Goal: Transaction & Acquisition: Obtain resource

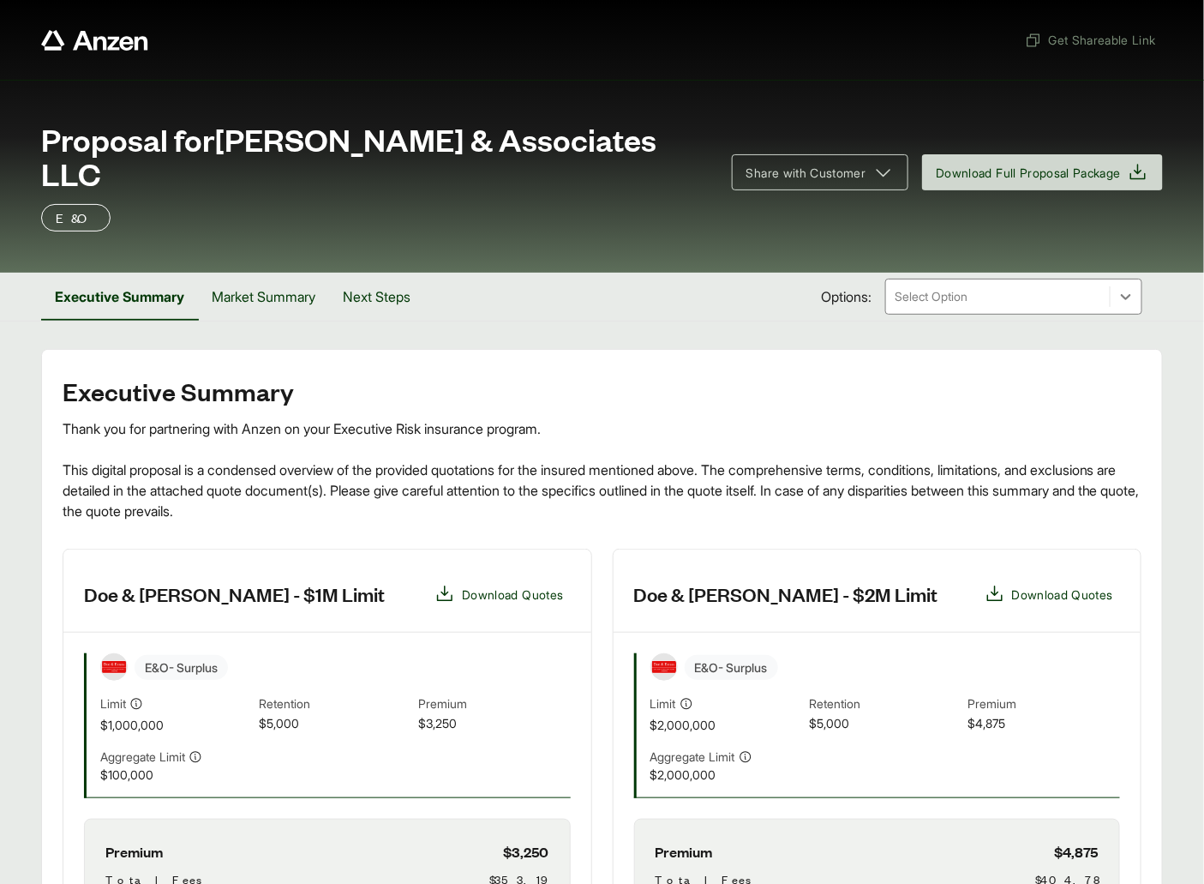
click at [177, 596] on header "Doe & [PERSON_NAME] - $1M Limit Download Quotes" at bounding box center [327, 590] width 528 height 83
click at [74, 590] on header "Doe & [PERSON_NAME] - $1M Limit Download Quotes" at bounding box center [327, 590] width 528 height 83
click at [213, 586] on h3 "Doe & Emuss - $1M Limit" at bounding box center [234, 594] width 301 height 26
click at [308, 279] on button "Market Summary" at bounding box center [263, 297] width 131 height 48
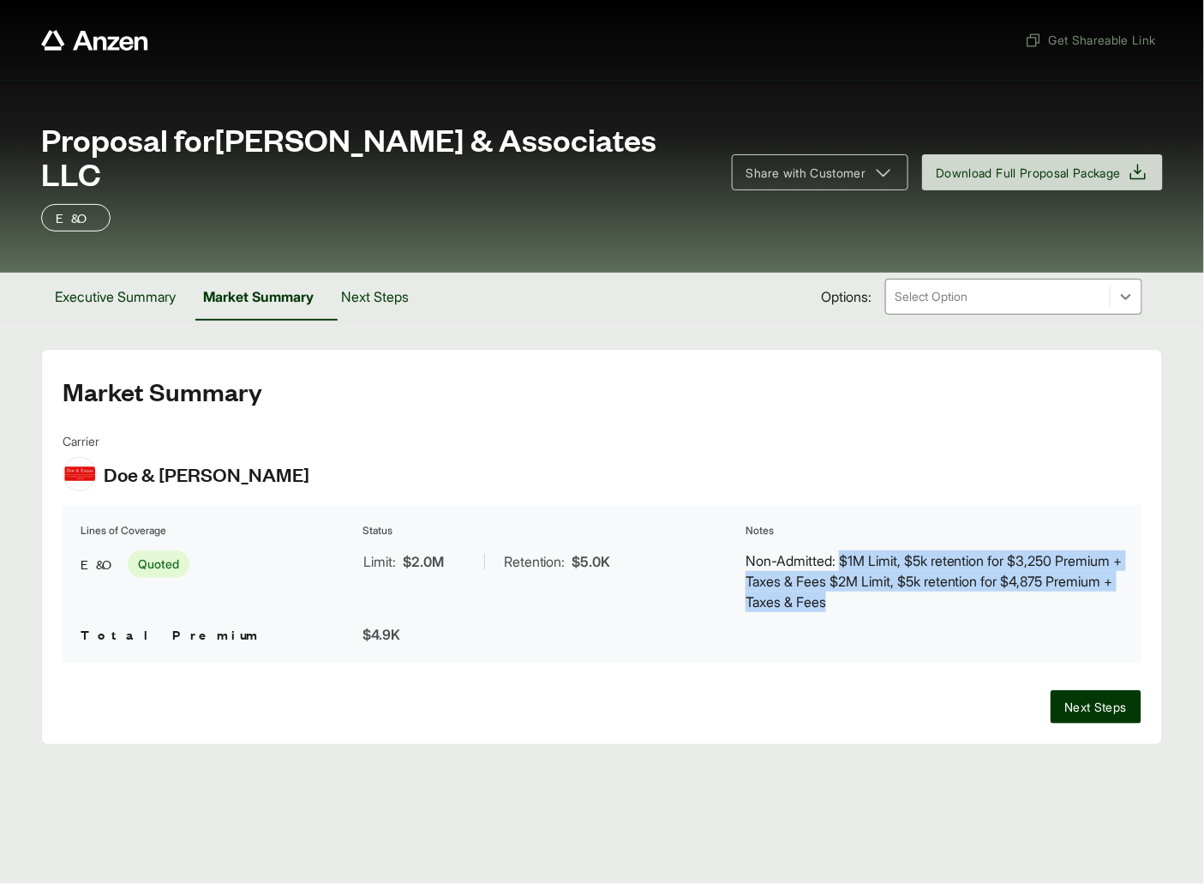
drag, startPoint x: 844, startPoint y: 555, endPoint x: 966, endPoint y: 602, distance: 130.5
click at [966, 602] on p "Non-Admitted: $1M Limit, $5k retention for $3,250 Premium + Taxes & Fees $2M Li…" at bounding box center [935, 581] width 378 height 62
copy p "$1M Limit, $5k retention for $3,250 Premium + Taxes & Fees $2M Limit, $5k reten…"
drag, startPoint x: 227, startPoint y: 135, endPoint x: 284, endPoint y: 155, distance: 60.2
click at [288, 167] on span "Proposal for Shannon A Brennan & Associates LLC" at bounding box center [376, 156] width 670 height 69
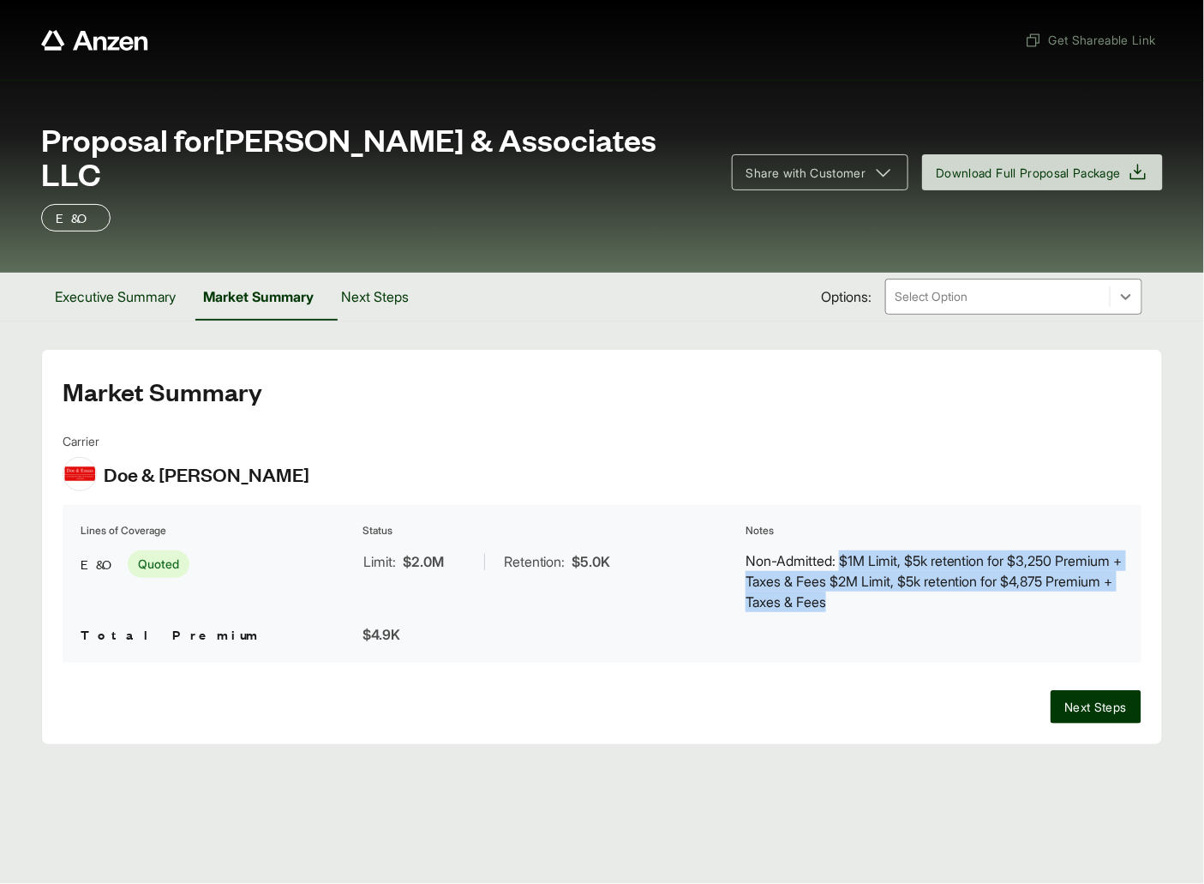
copy span "Shannon A Brennan & Associates LLC"
click at [135, 291] on button "Executive Summary" at bounding box center [115, 297] width 148 height 48
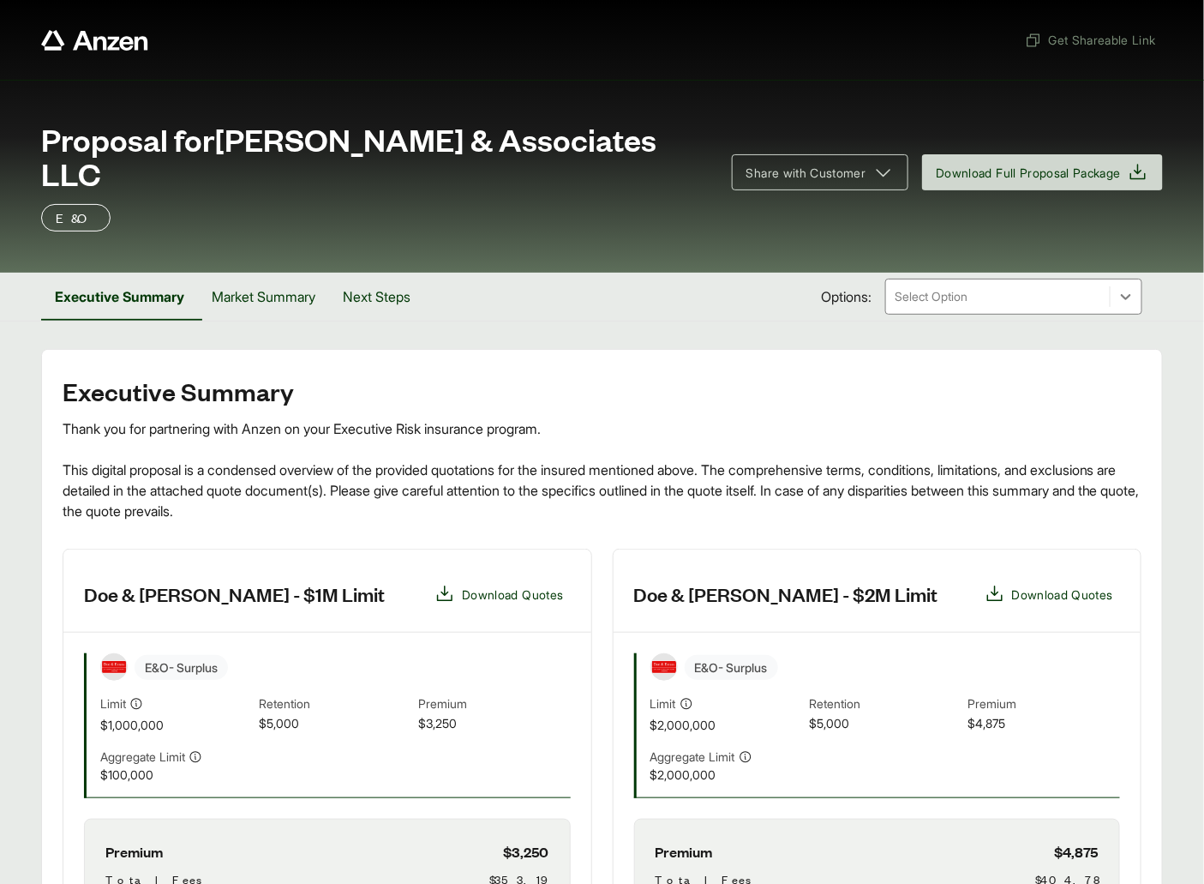
scroll to position [471, 0]
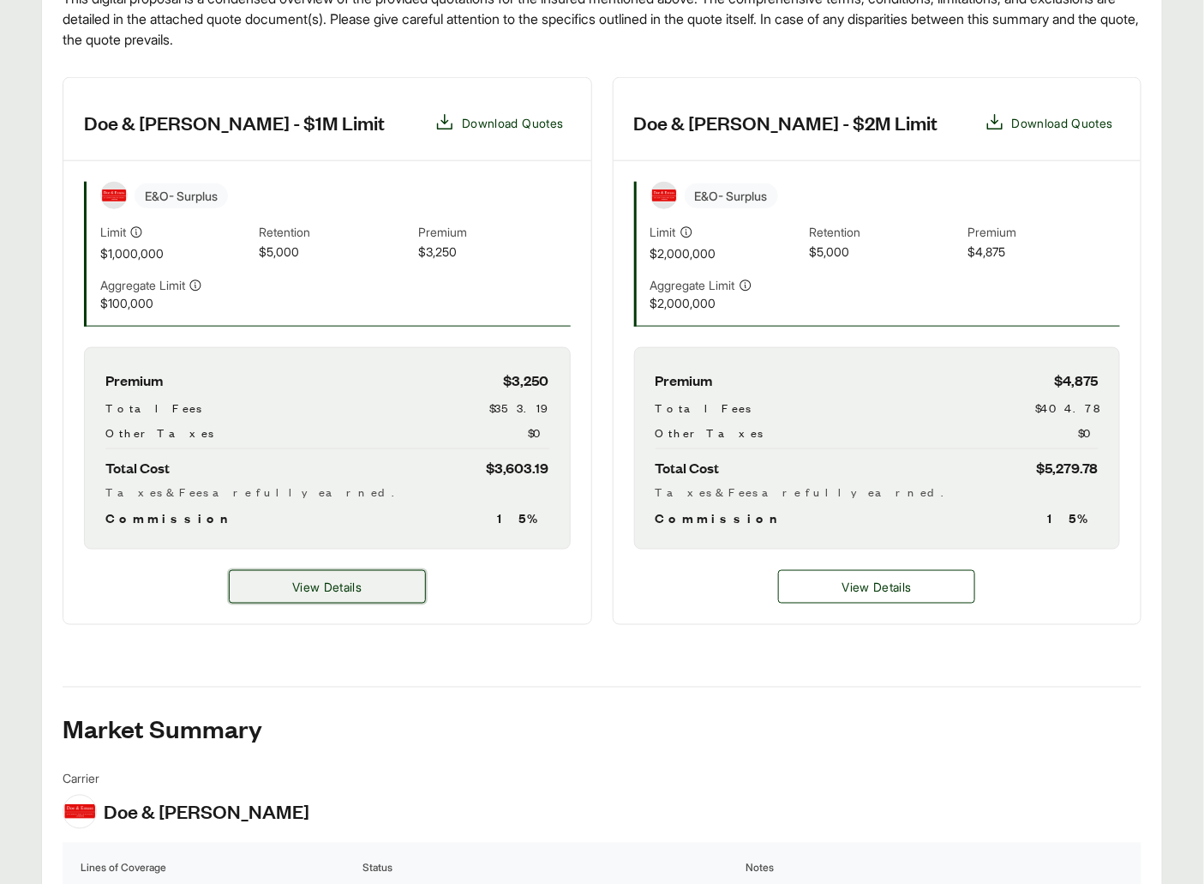
click at [356, 577] on button "View Details" at bounding box center [327, 586] width 197 height 33
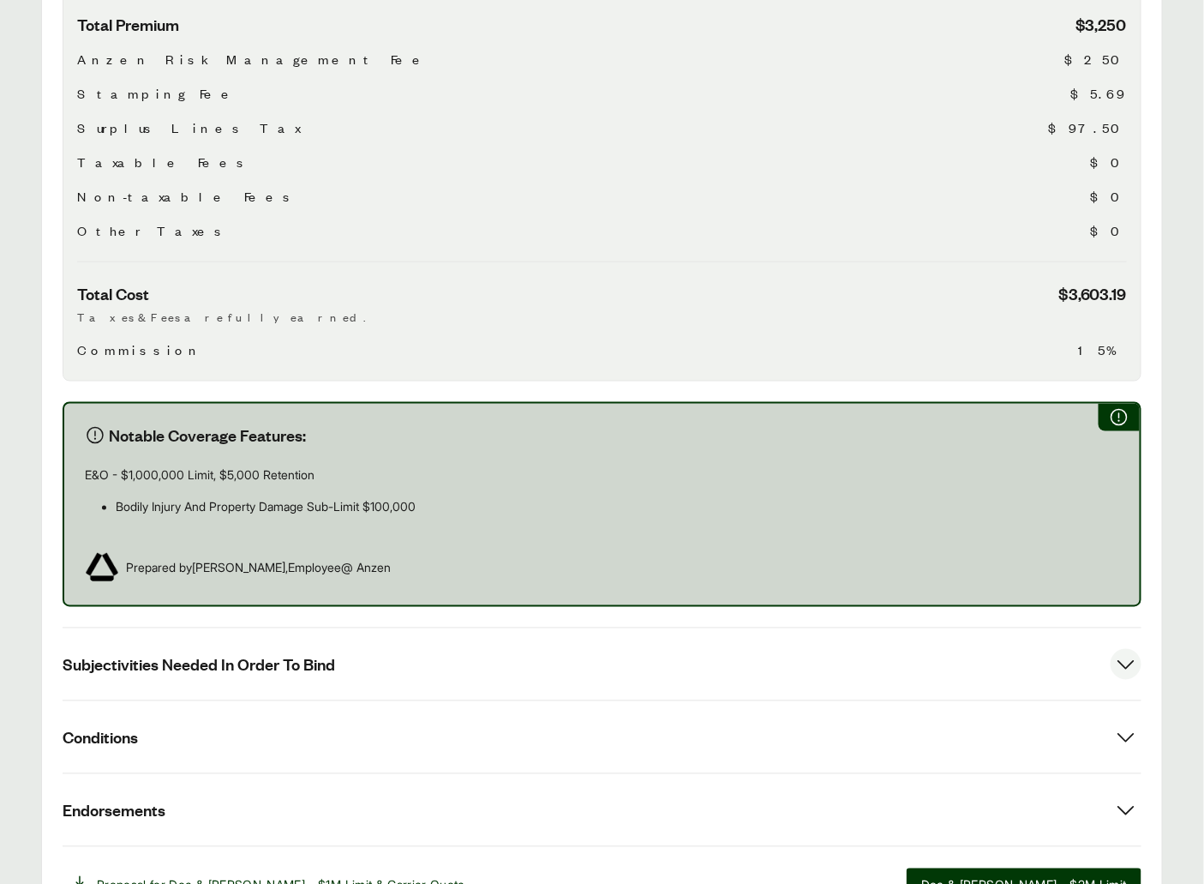
click at [222, 654] on span "Subjectivities Needed In Order To Bind" at bounding box center [199, 664] width 273 height 21
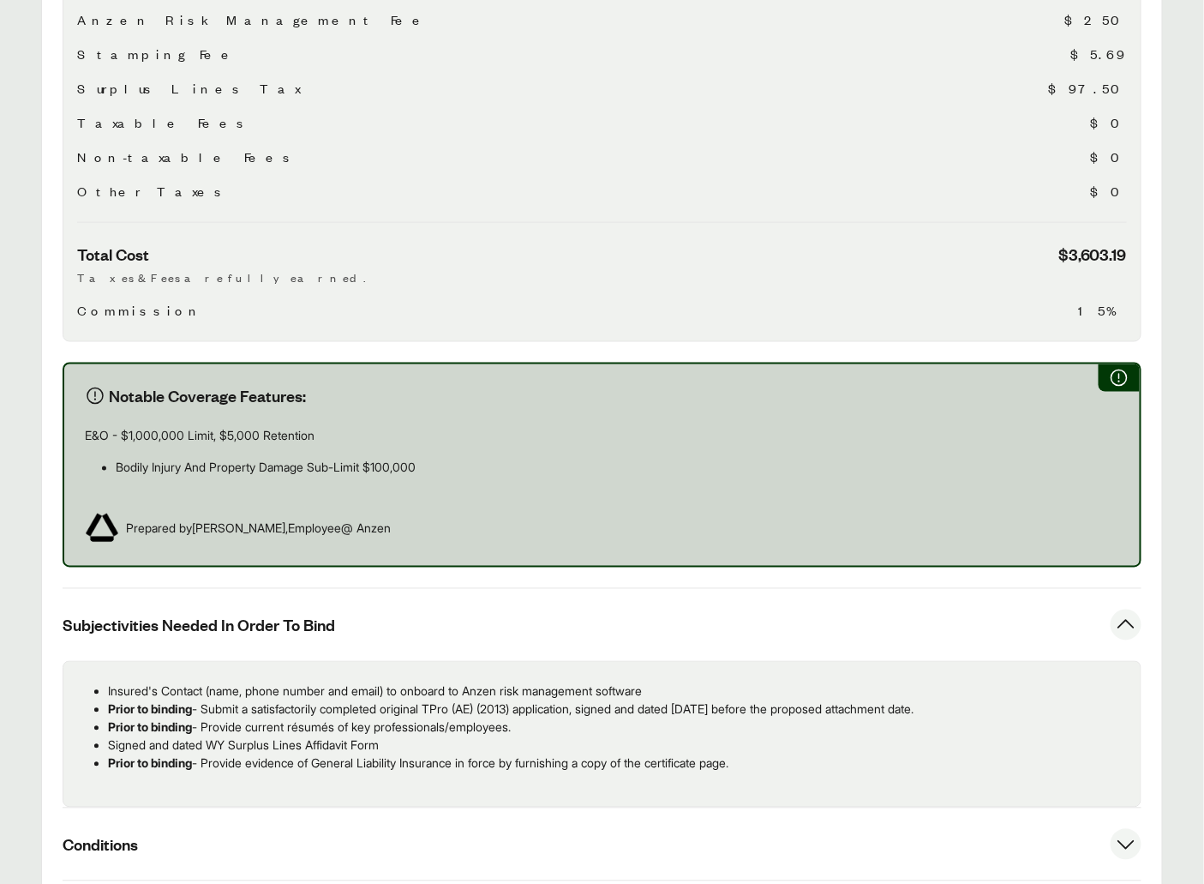
scroll to position [874, 0]
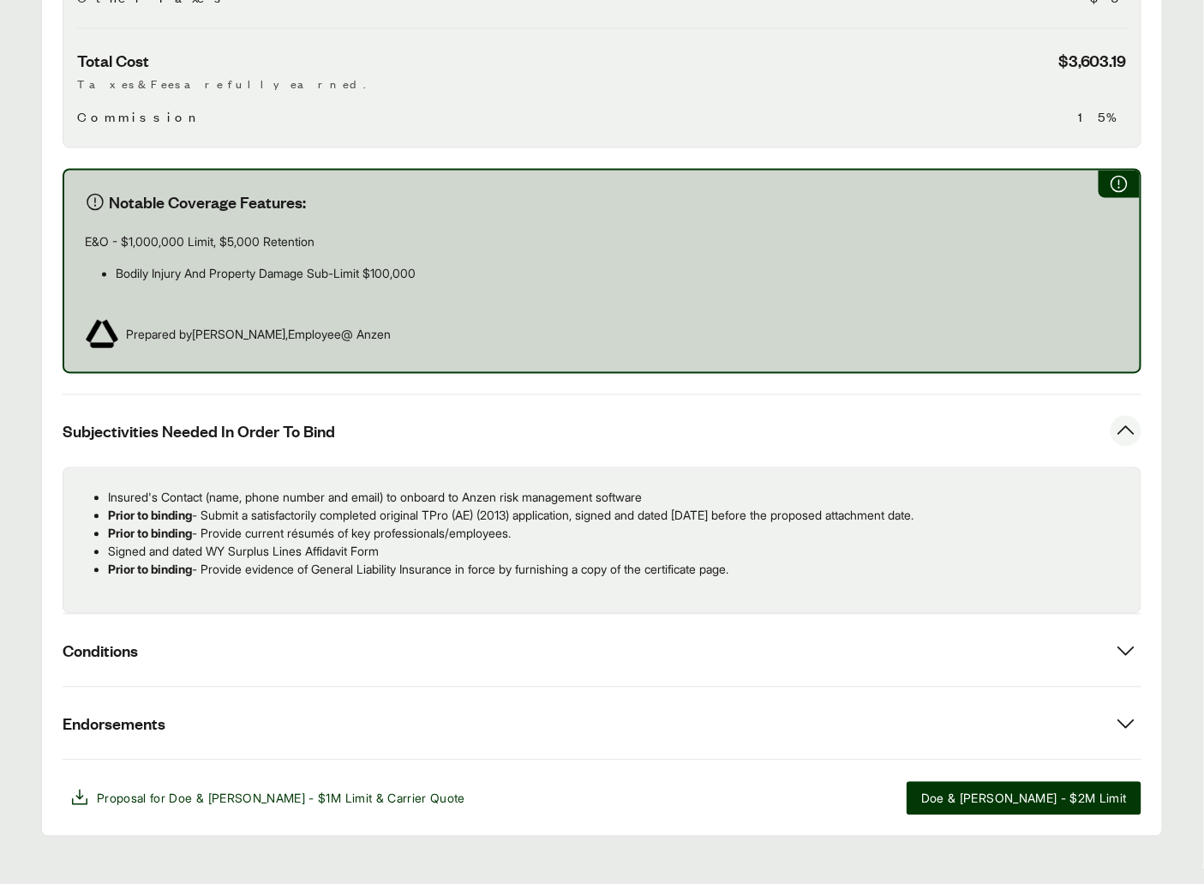
drag, startPoint x: 439, startPoint y: 520, endPoint x: 42, endPoint y: 461, distance: 401.1
click at [42, 461] on div "Options: Doe & Emuss - $1M Limit Doe & Emuss - $1M Limit Doe & Emuss Carrier Co…" at bounding box center [602, 156] width 1122 height 1362
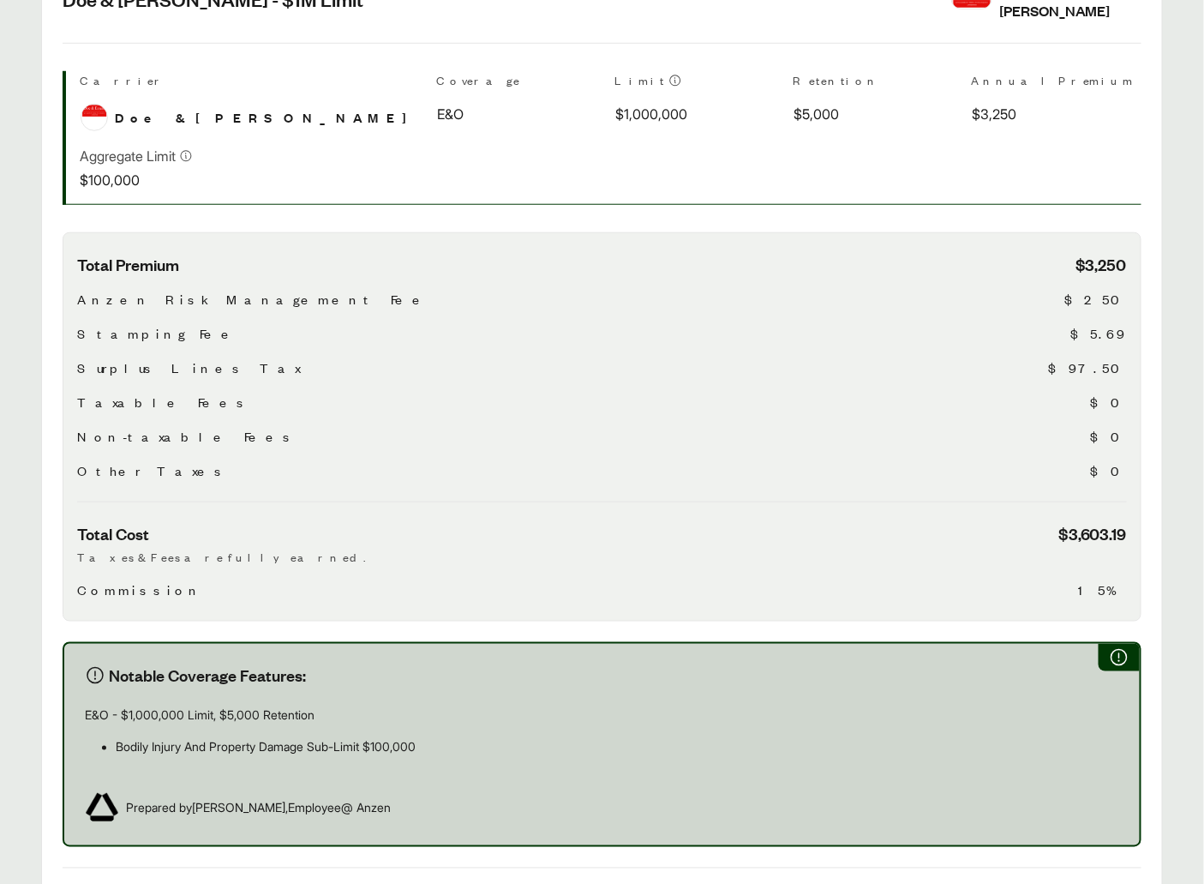
scroll to position [75, 0]
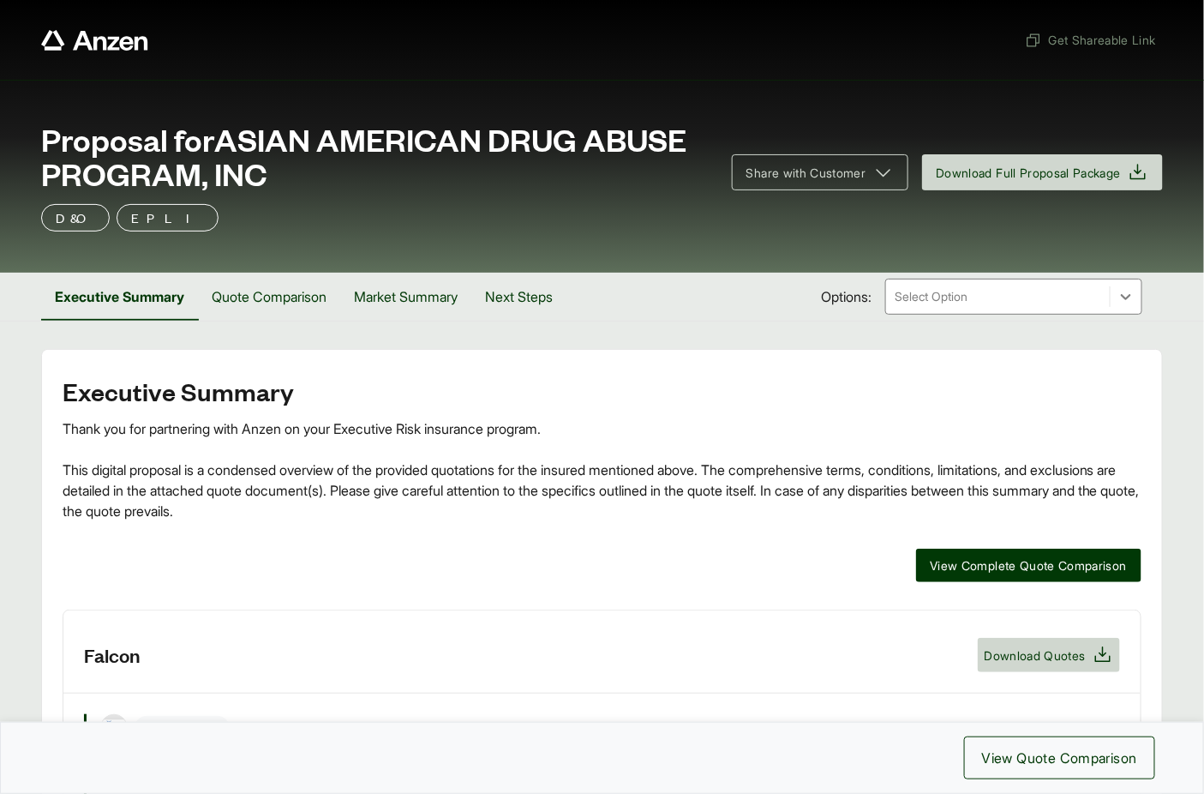
scroll to position [430, 0]
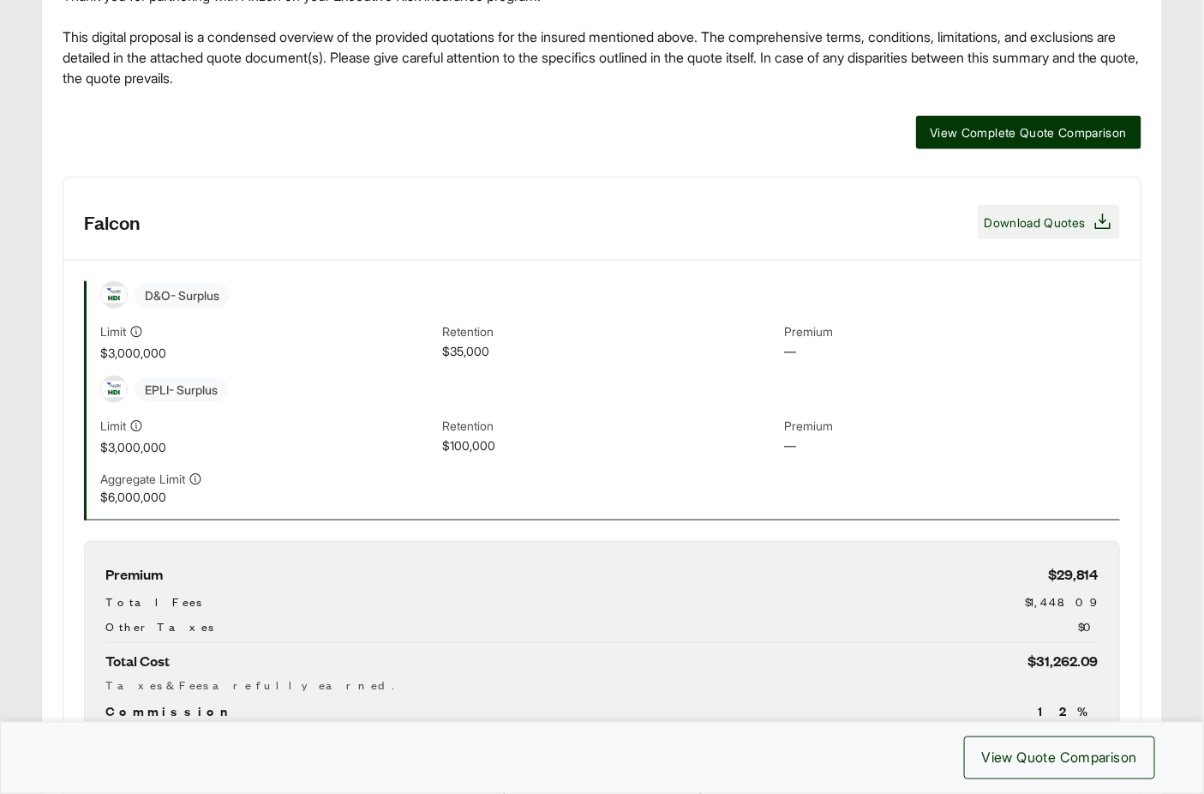
click at [1037, 221] on span "Download Quotes" at bounding box center [1035, 222] width 101 height 18
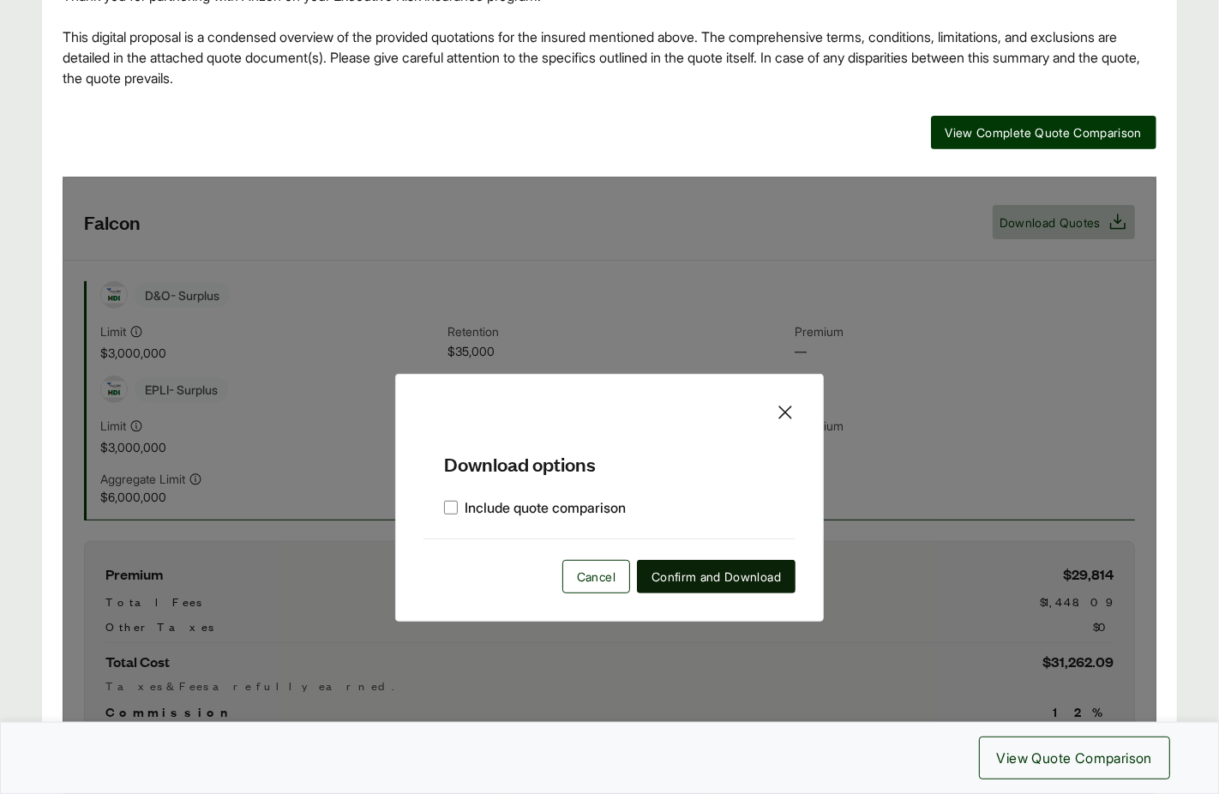
click at [656, 573] on span "Confirm and Download" at bounding box center [715, 576] width 129 height 18
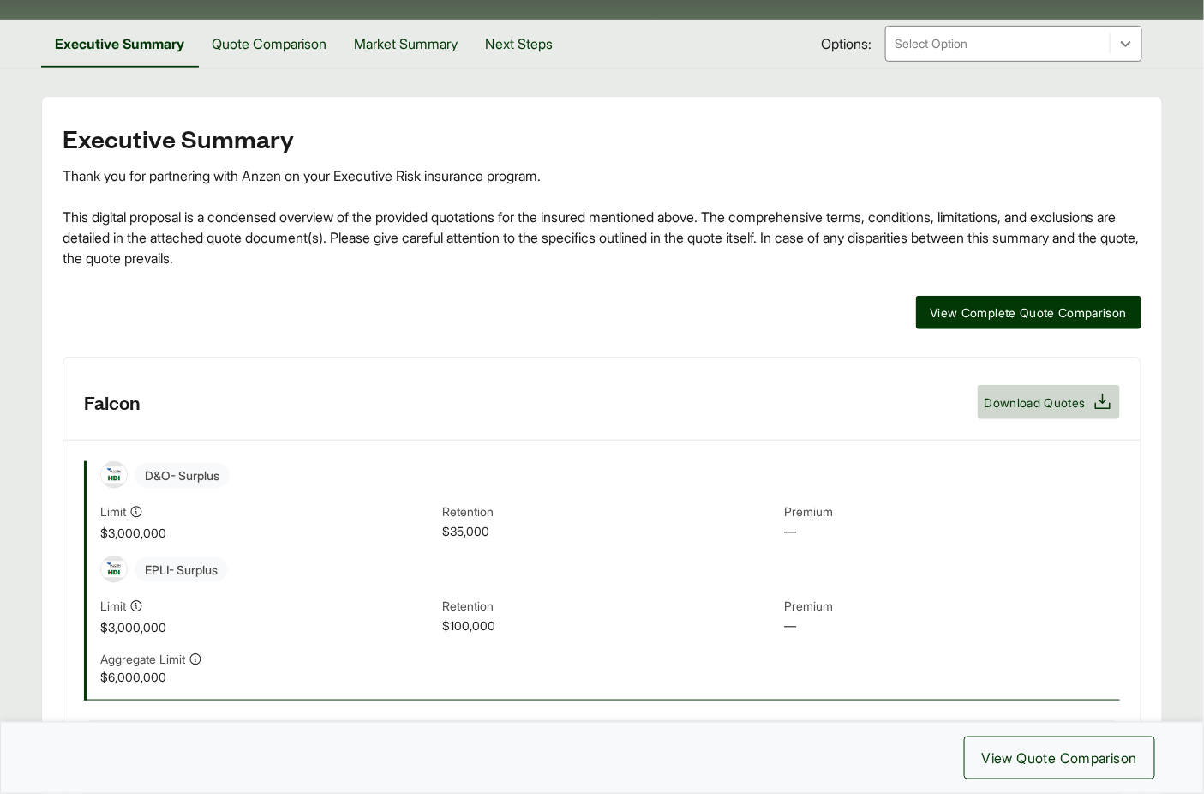
scroll to position [0, 0]
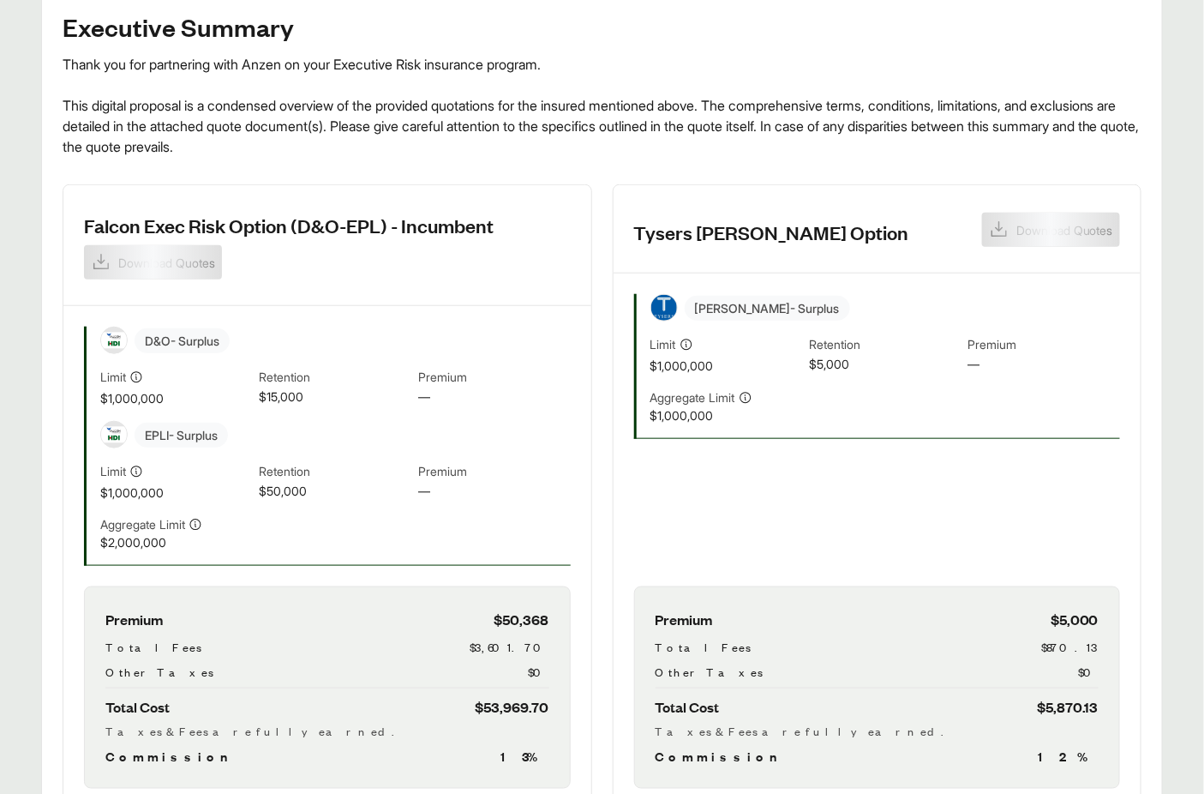
scroll to position [562, 0]
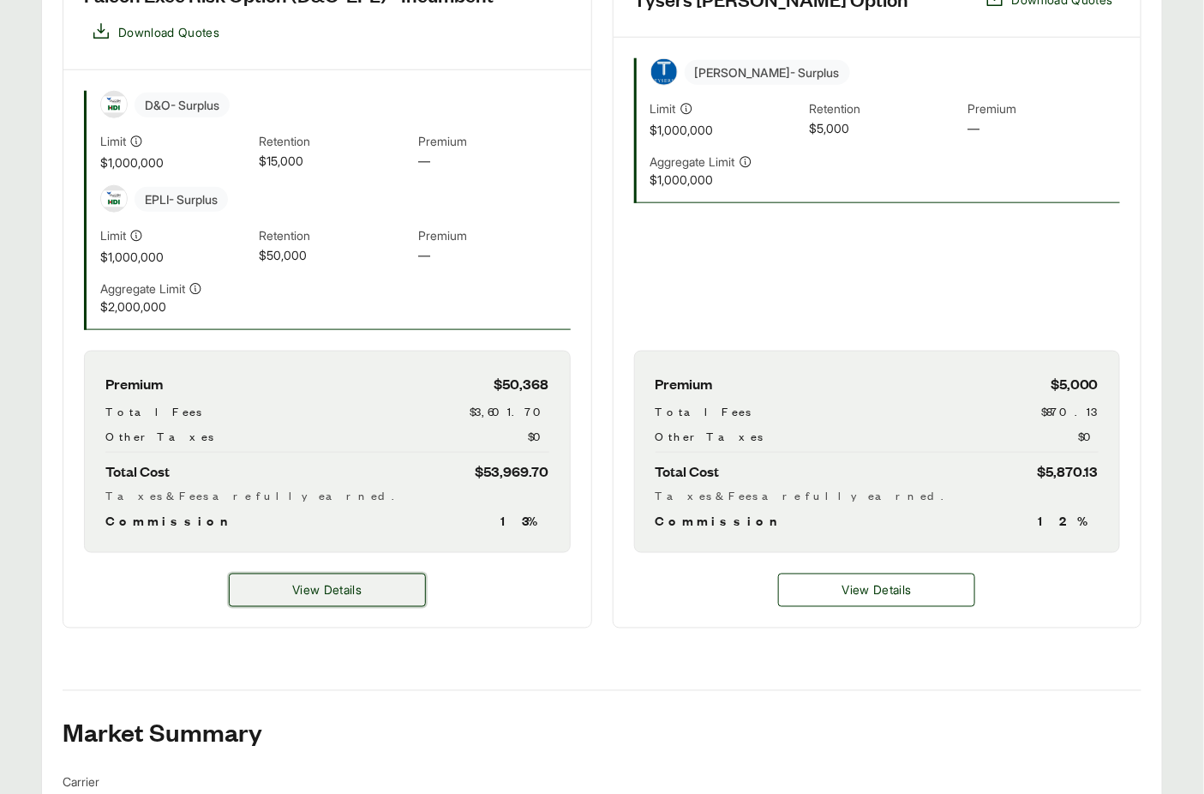
click at [411, 581] on button "View Details" at bounding box center [327, 589] width 197 height 33
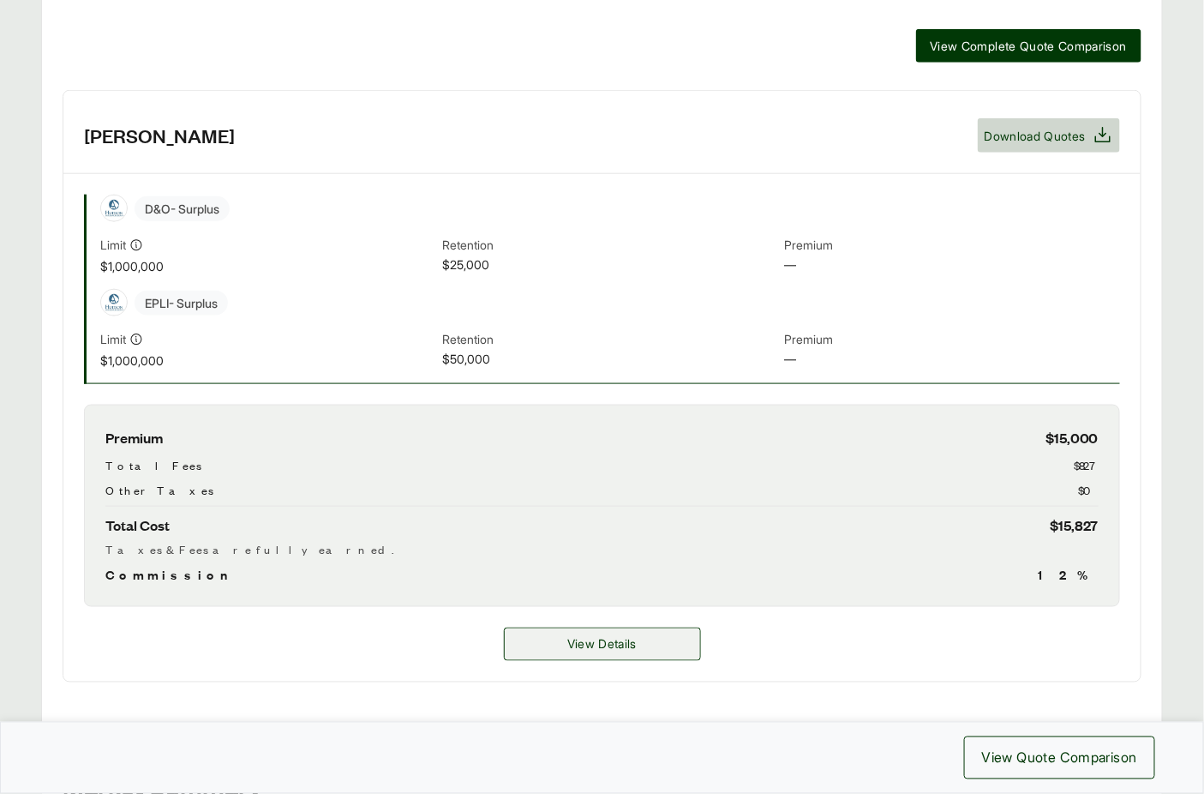
scroll to position [532, 0]
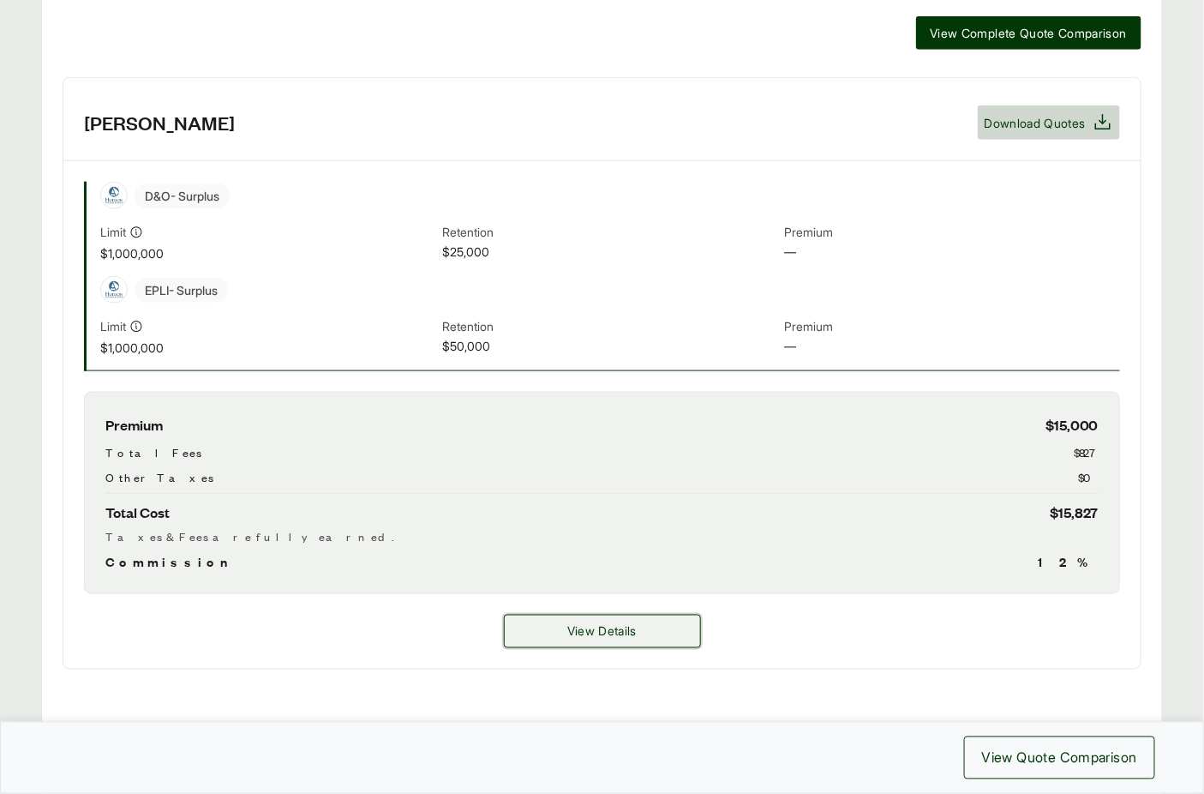
click at [608, 641] on button "View Details" at bounding box center [602, 630] width 197 height 33
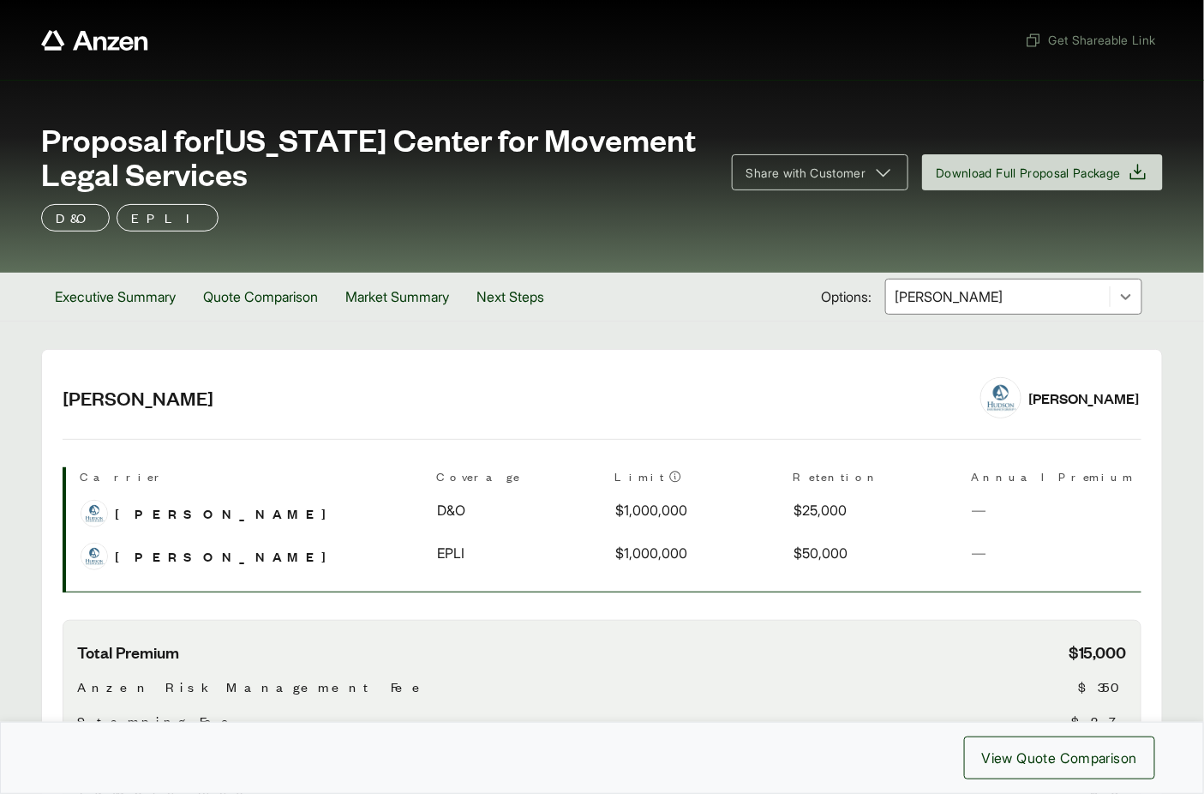
scroll to position [426, 0]
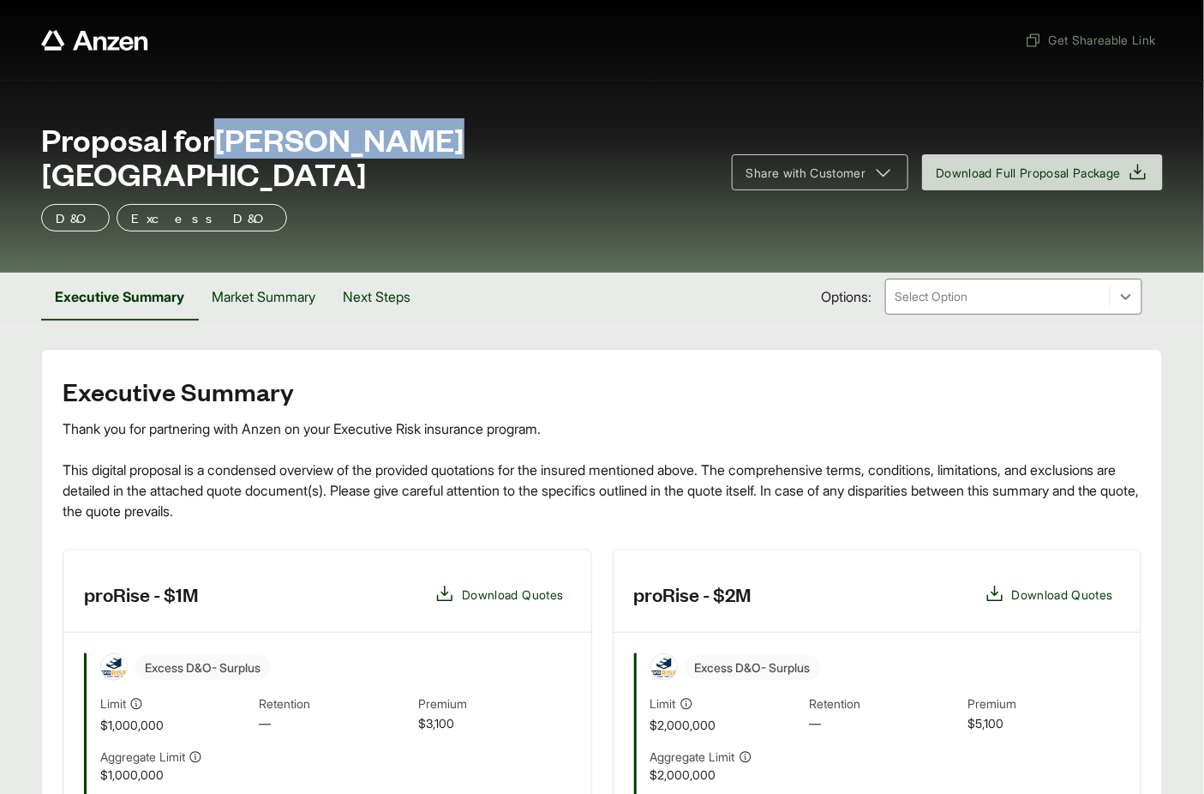
drag, startPoint x: 224, startPoint y: 143, endPoint x: 402, endPoint y: 148, distance: 178.3
click at [410, 150] on div "Proposal for [PERSON_NAME][GEOGRAPHIC_DATA]" at bounding box center [376, 156] width 670 height 69
copy span "[PERSON_NAME][GEOGRAPHIC_DATA]"
click at [271, 273] on button "Market Summary" at bounding box center [263, 297] width 131 height 48
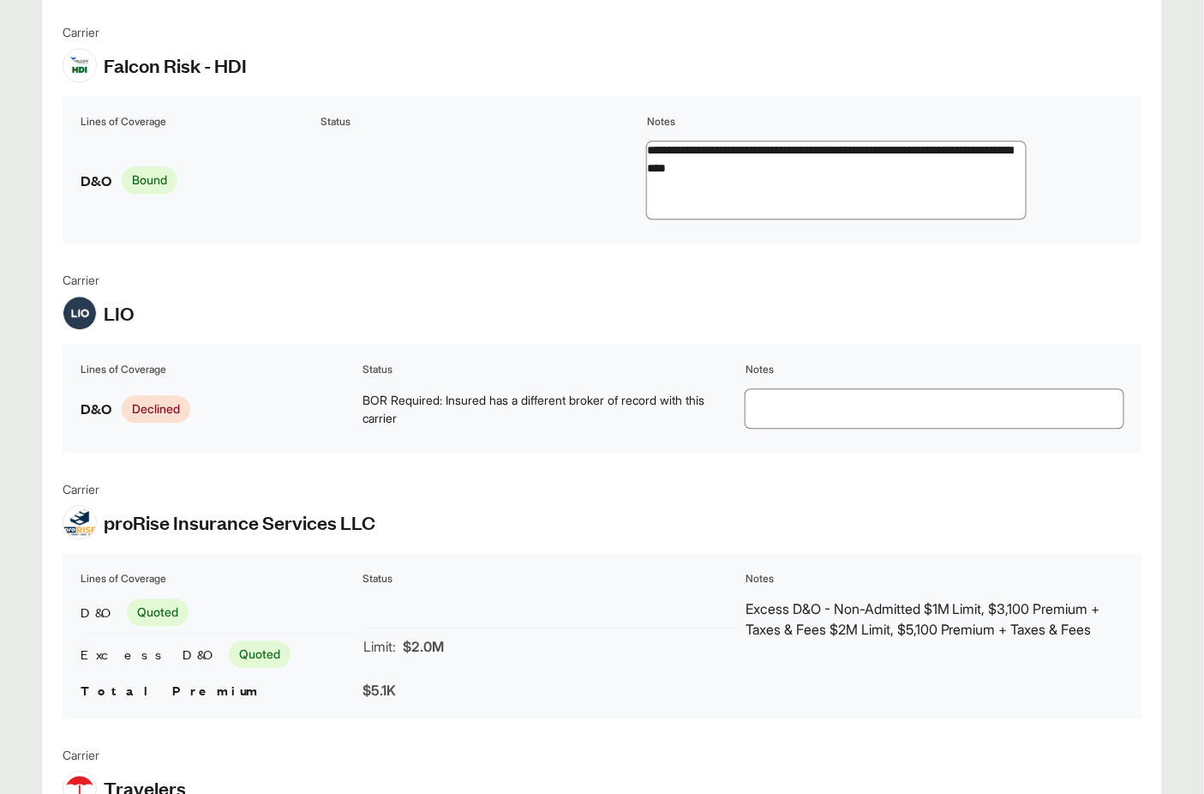
scroll to position [1483, 0]
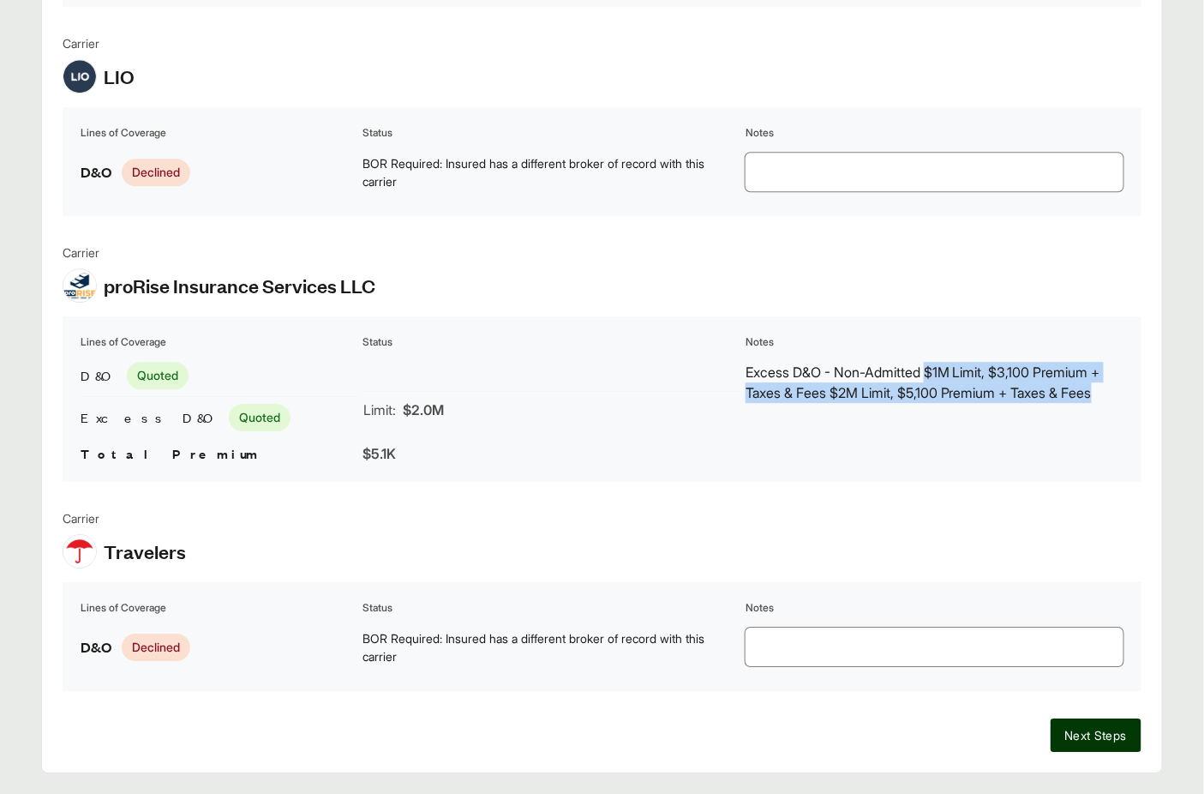
drag, startPoint x: 1118, startPoint y: 352, endPoint x: 932, endPoint y: 332, distance: 187.1
click at [932, 362] on p "Excess D&O - Non-Admitted $1M Limit, $3,100 Premium + Taxes & Fees $2M Limit, $…" at bounding box center [935, 382] width 378 height 41
copy p "$1M Limit, $3,100 Premium + Taxes & Fees $2M Limit, $5,100 Premium + Taxes & Fe…"
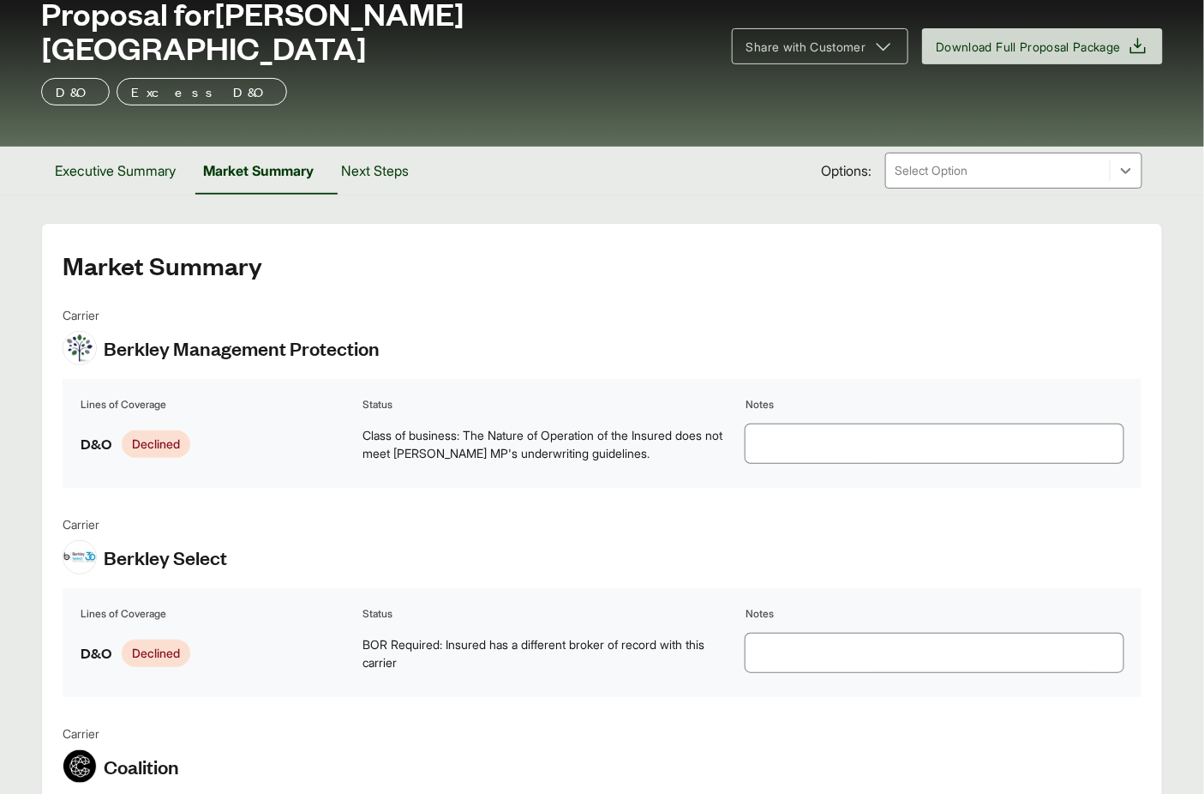
scroll to position [0, 0]
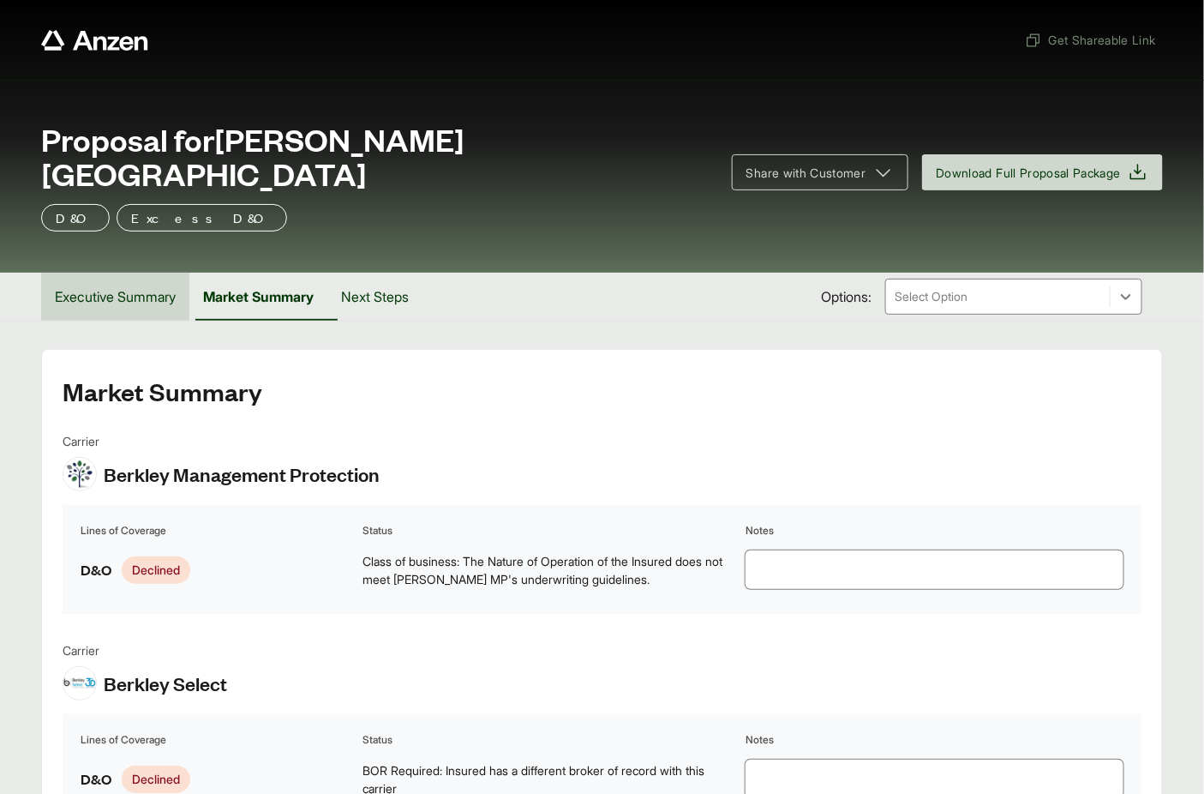
click at [132, 278] on button "Executive Summary" at bounding box center [115, 297] width 148 height 48
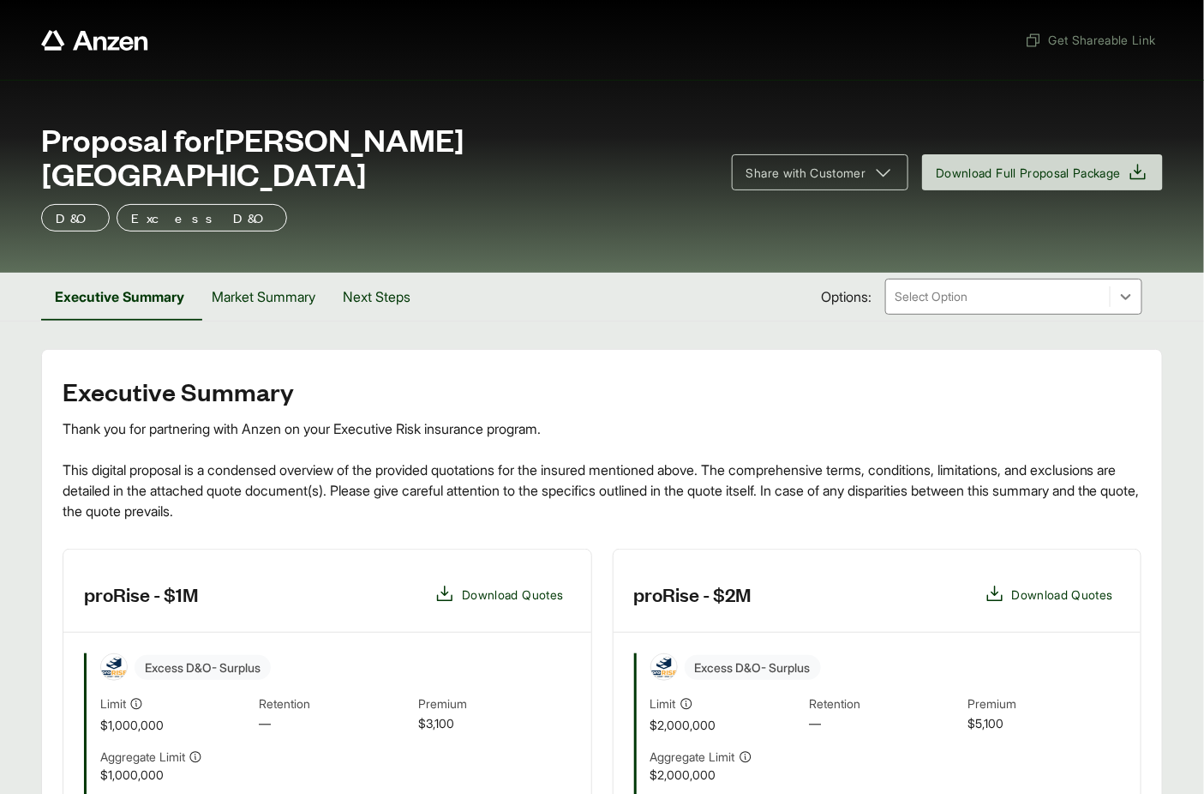
scroll to position [430, 0]
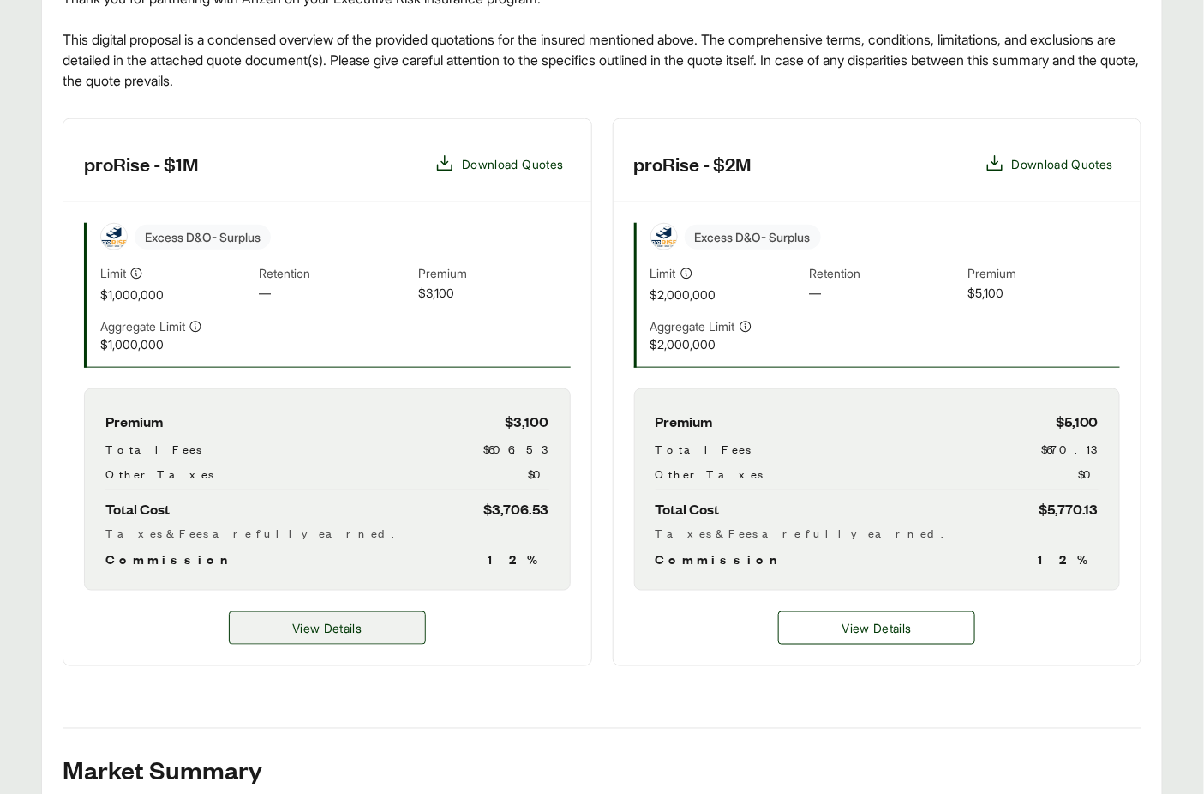
click at [313, 619] on span "View Details" at bounding box center [326, 628] width 69 height 18
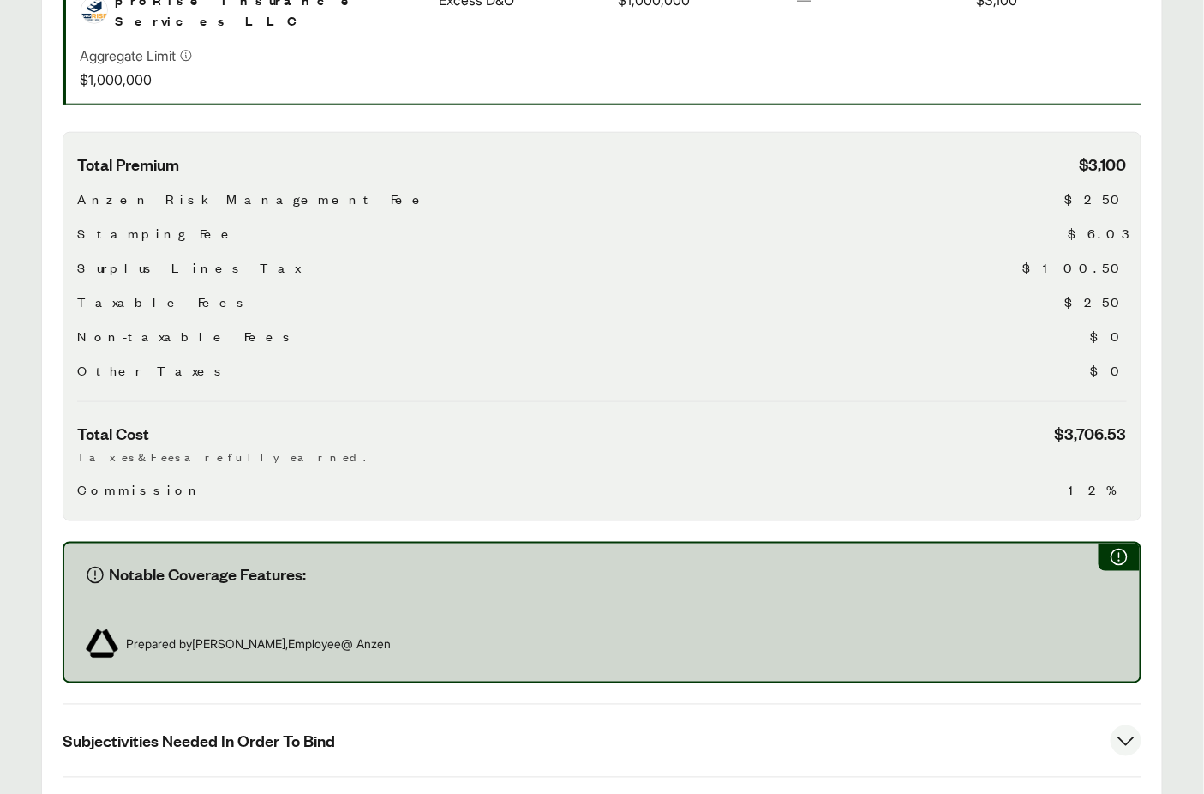
scroll to position [741, 0]
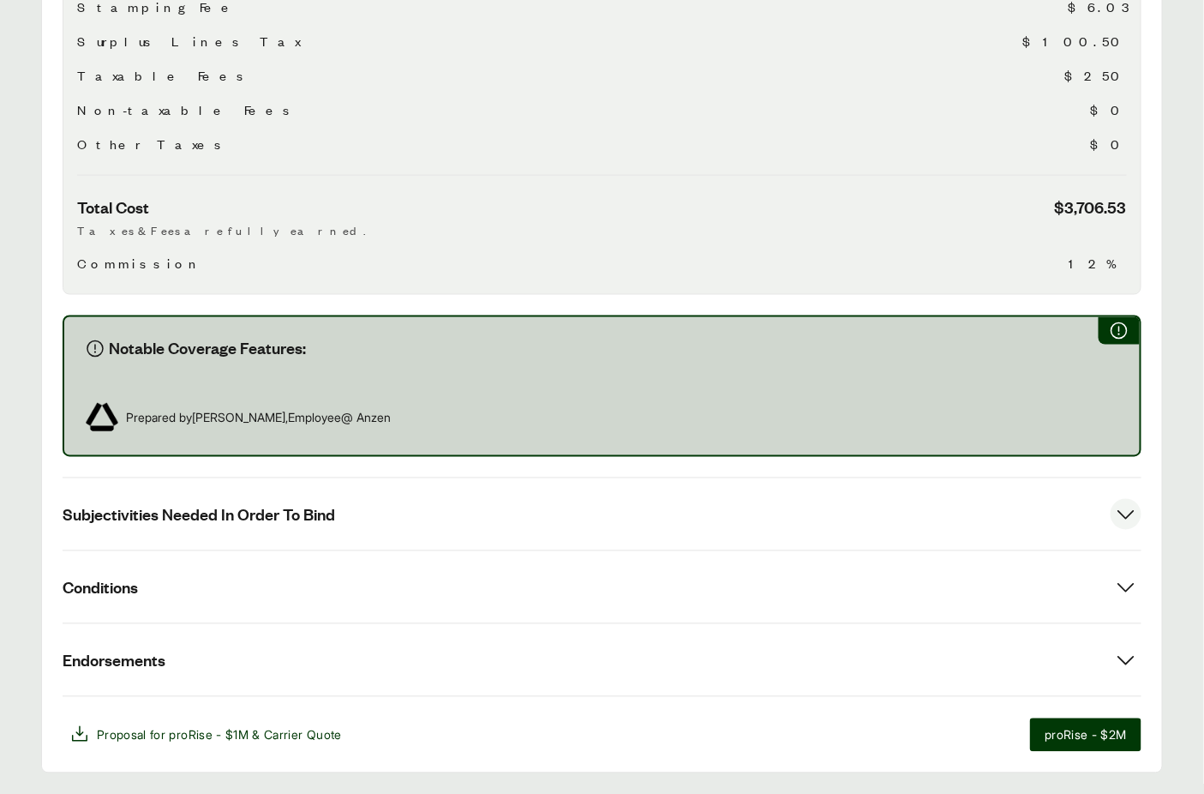
click at [268, 482] on button "Subjectivities Needed In Order To Bind" at bounding box center [602, 514] width 1079 height 72
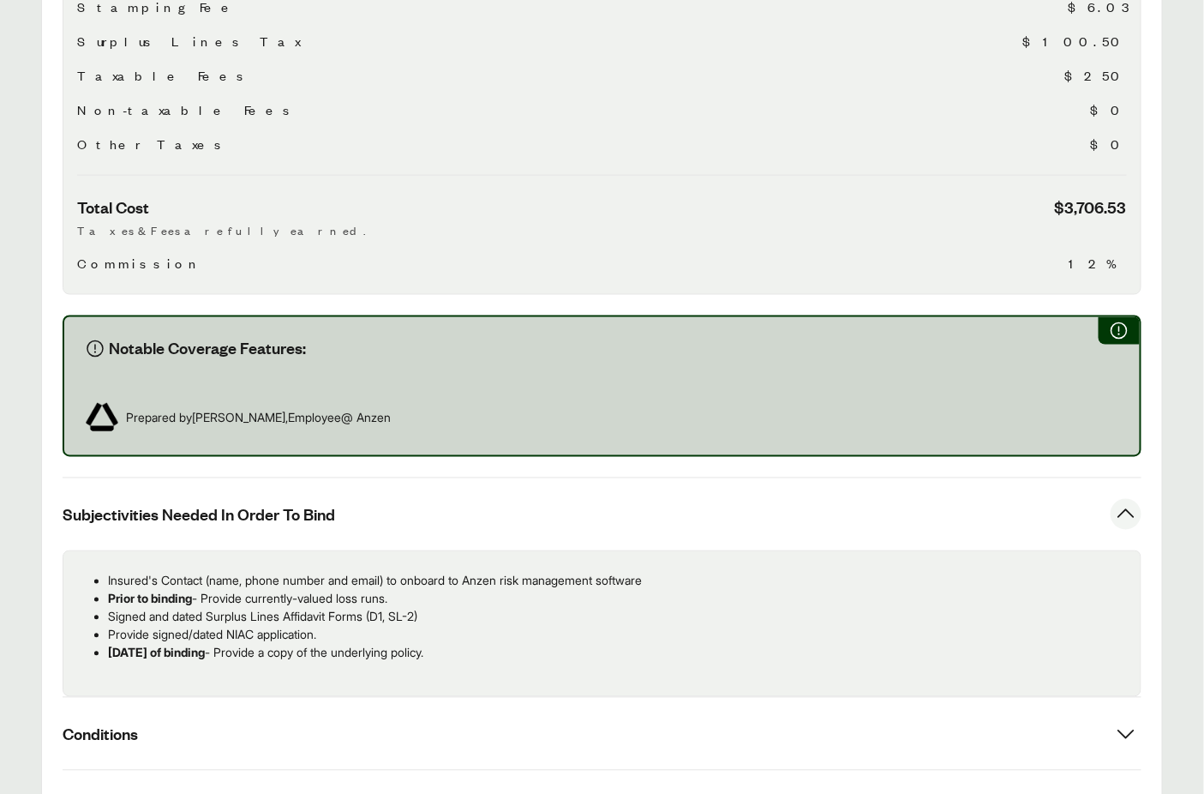
scroll to position [766, 0]
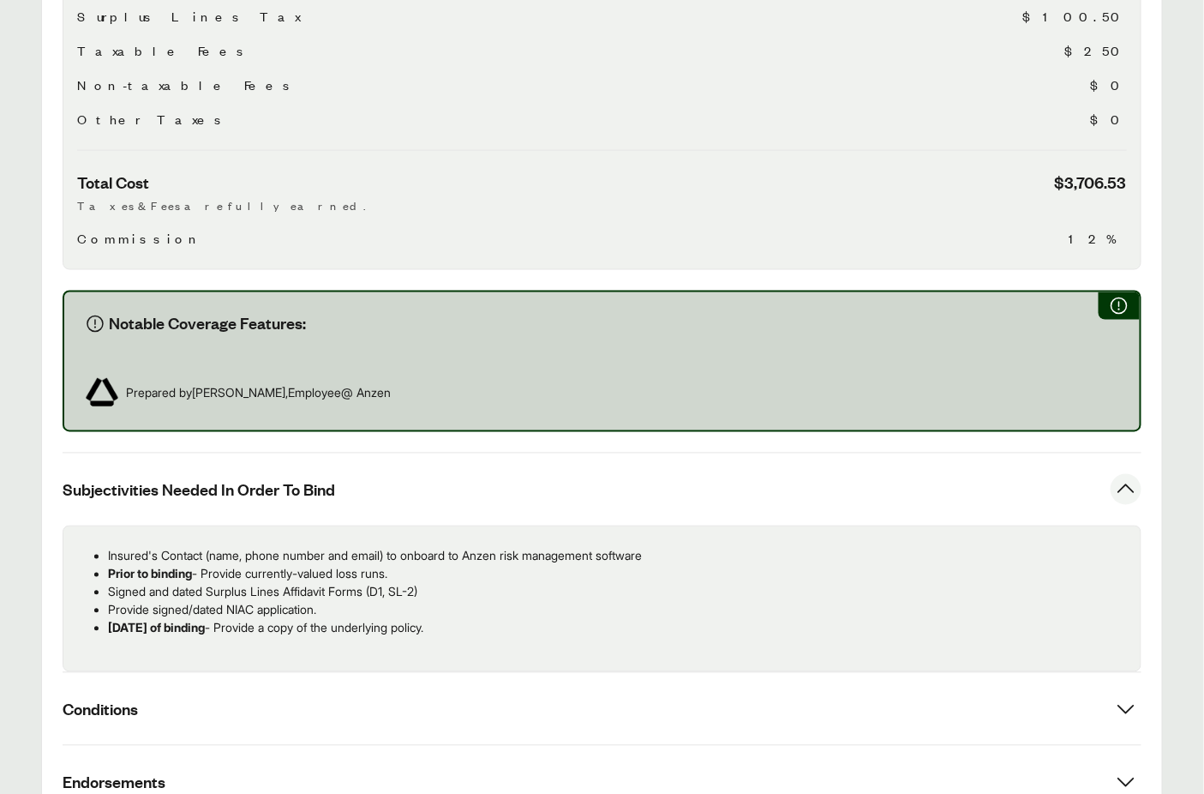
drag, startPoint x: 386, startPoint y: 572, endPoint x: 105, endPoint y: 506, distance: 289.7
click at [105, 547] on ul "Insured's Contact (name, phone number and email) to onboard to Anzen risk manag…" at bounding box center [602, 592] width 1050 height 90
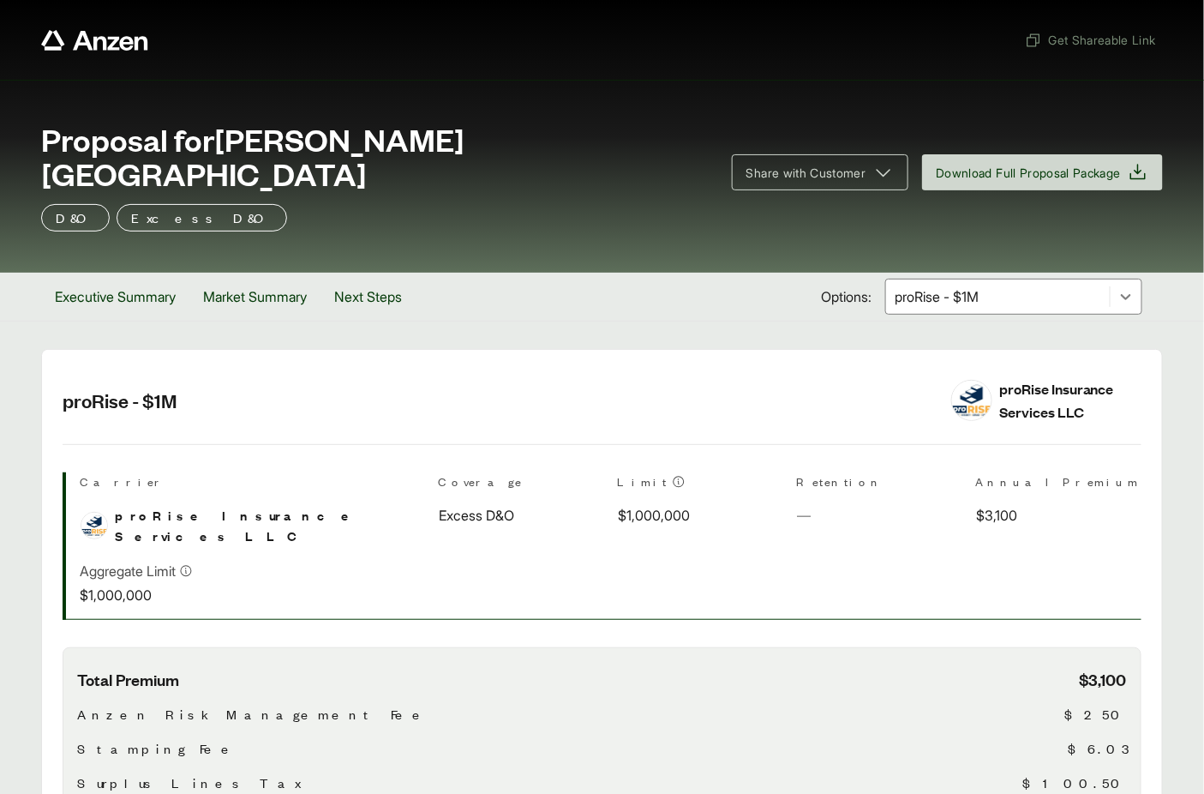
click at [281, 144] on span "Proposal for Ritter Center" at bounding box center [376, 156] width 670 height 69
drag, startPoint x: 230, startPoint y: 141, endPoint x: 410, endPoint y: 143, distance: 180.8
click at [410, 143] on div "Proposal for Ritter Center" at bounding box center [376, 156] width 670 height 69
copy span "Ritter Center"
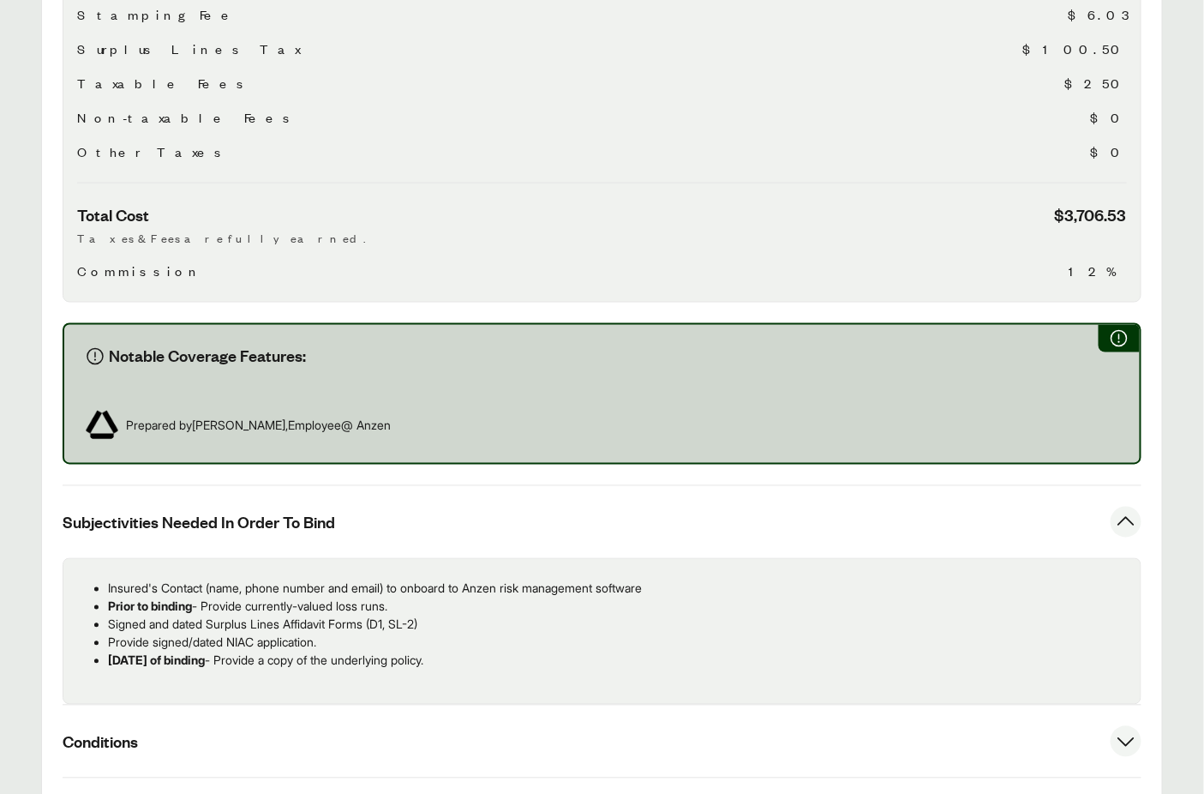
scroll to position [888, 0]
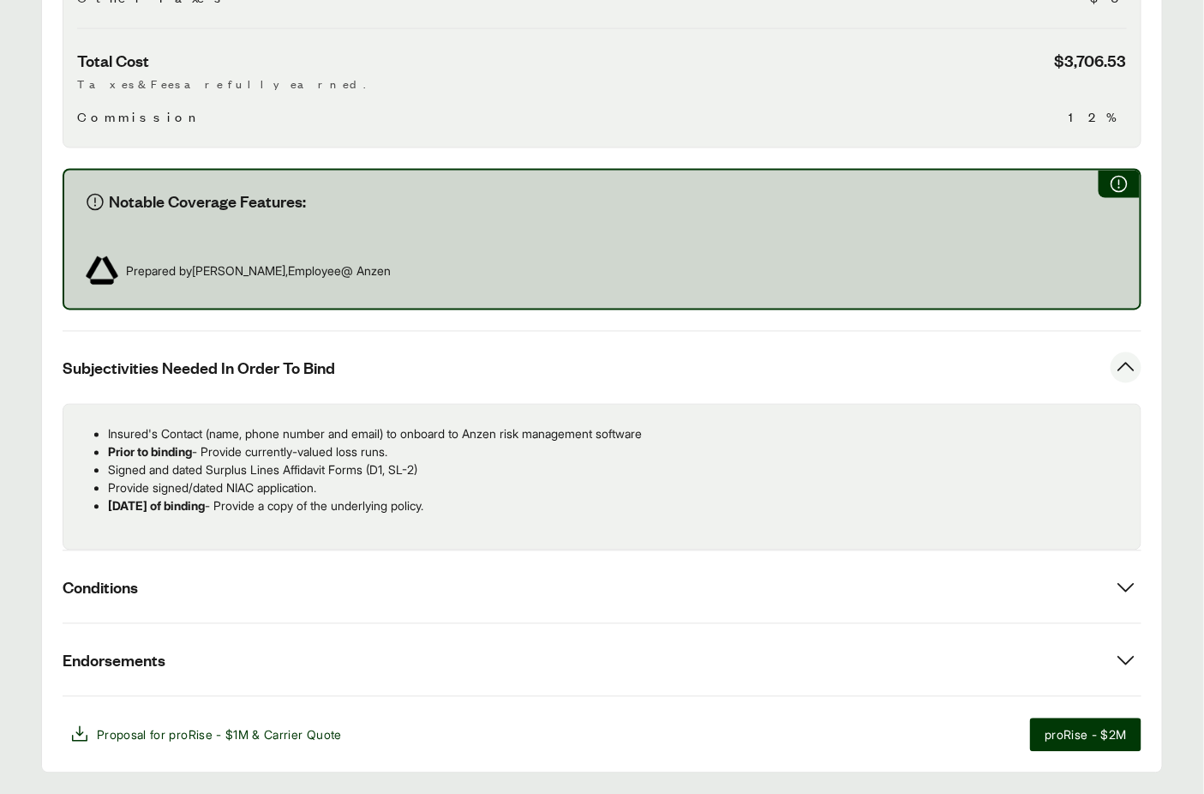
drag, startPoint x: 512, startPoint y: 469, endPoint x: 106, endPoint y: 392, distance: 413.4
click at [93, 404] on div "Insured's Contact (name, phone number and email) to onboard to Anzen risk manag…" at bounding box center [602, 477] width 1079 height 147
copy ul "Insured's Contact (name, phone number and email) to onboard to Anzen risk manag…"
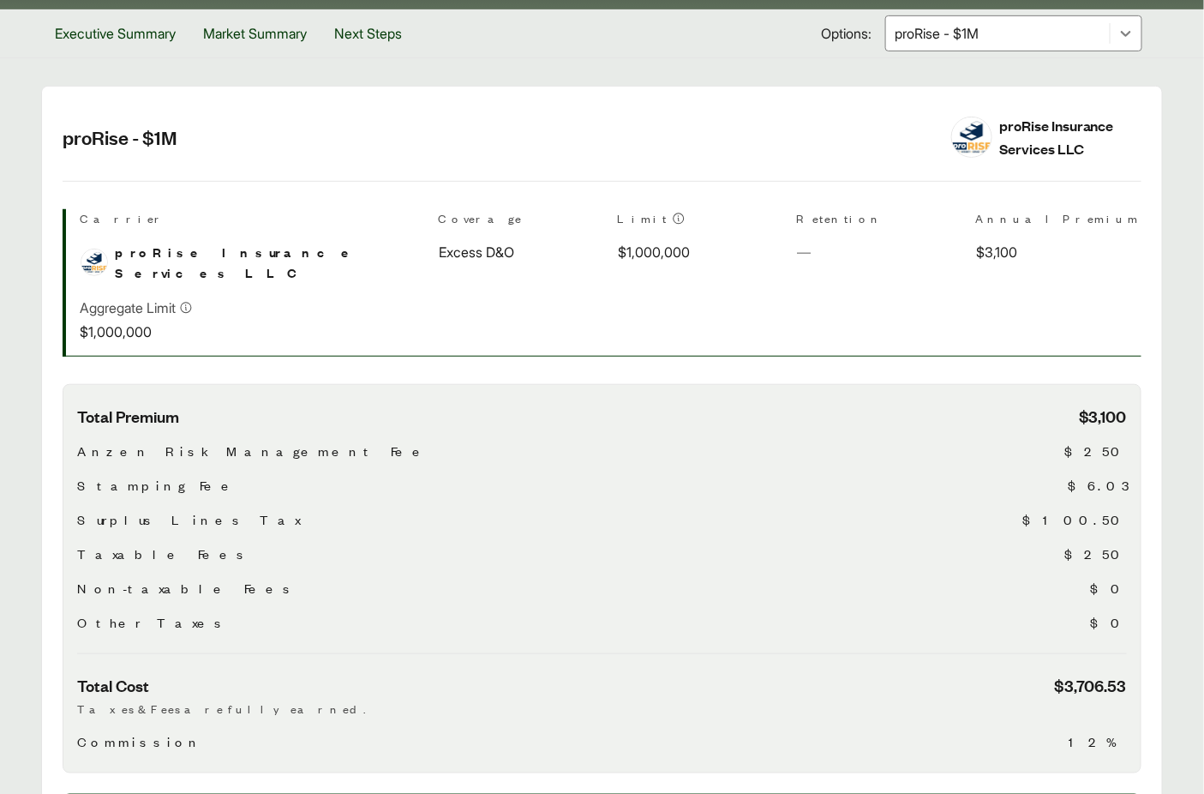
scroll to position [0, 0]
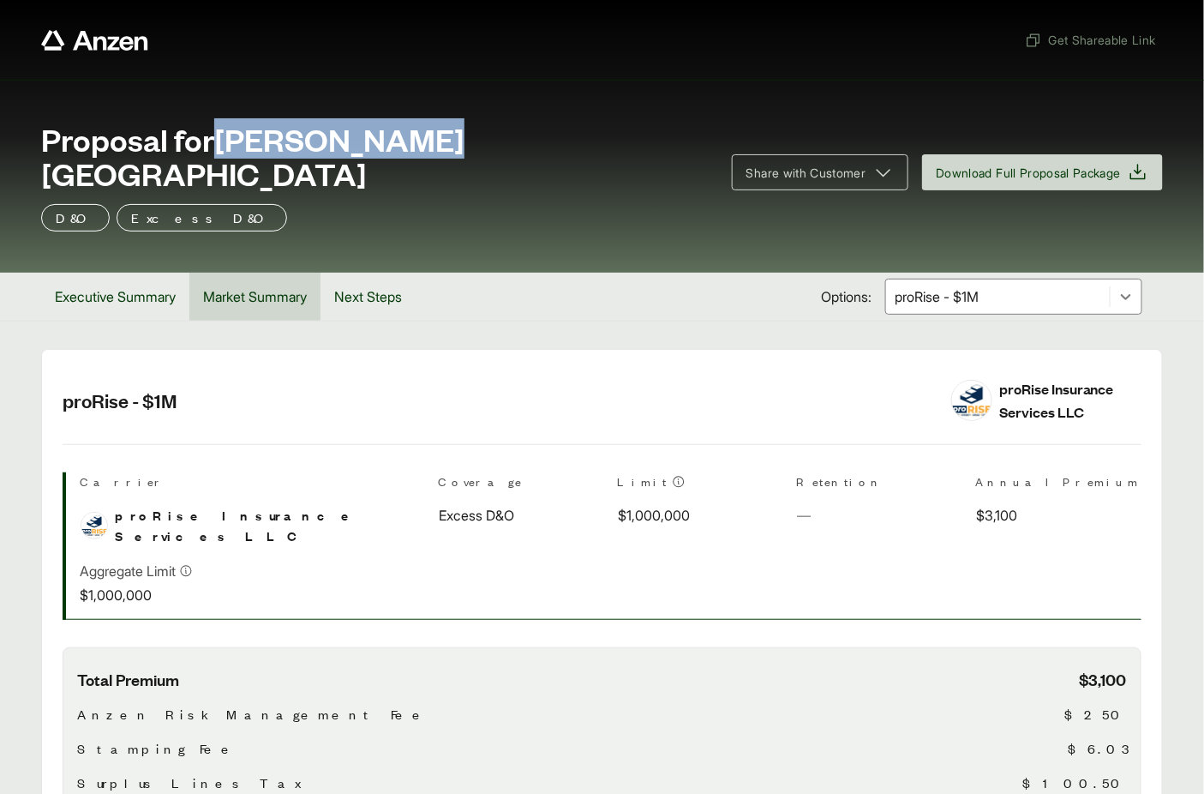
click at [285, 273] on button "Market Summary" at bounding box center [254, 297] width 131 height 48
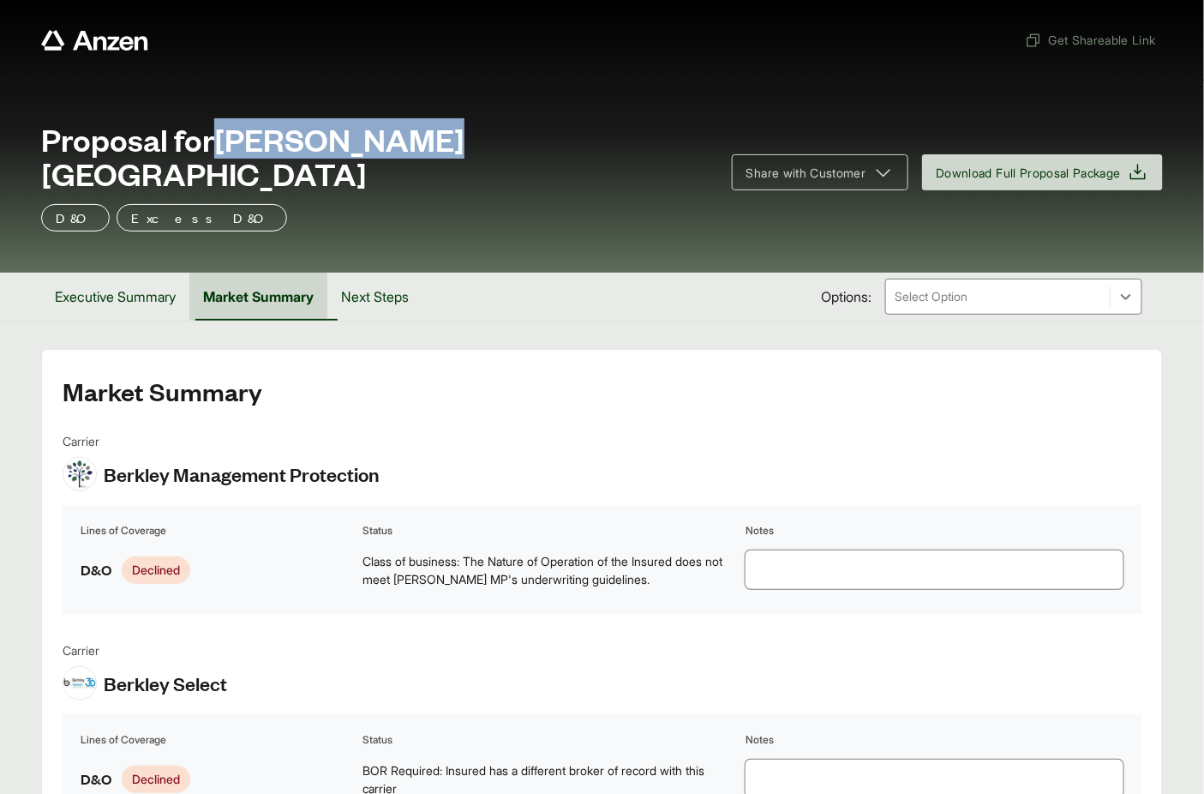
click at [285, 273] on button "Market Summary" at bounding box center [258, 297] width 138 height 48
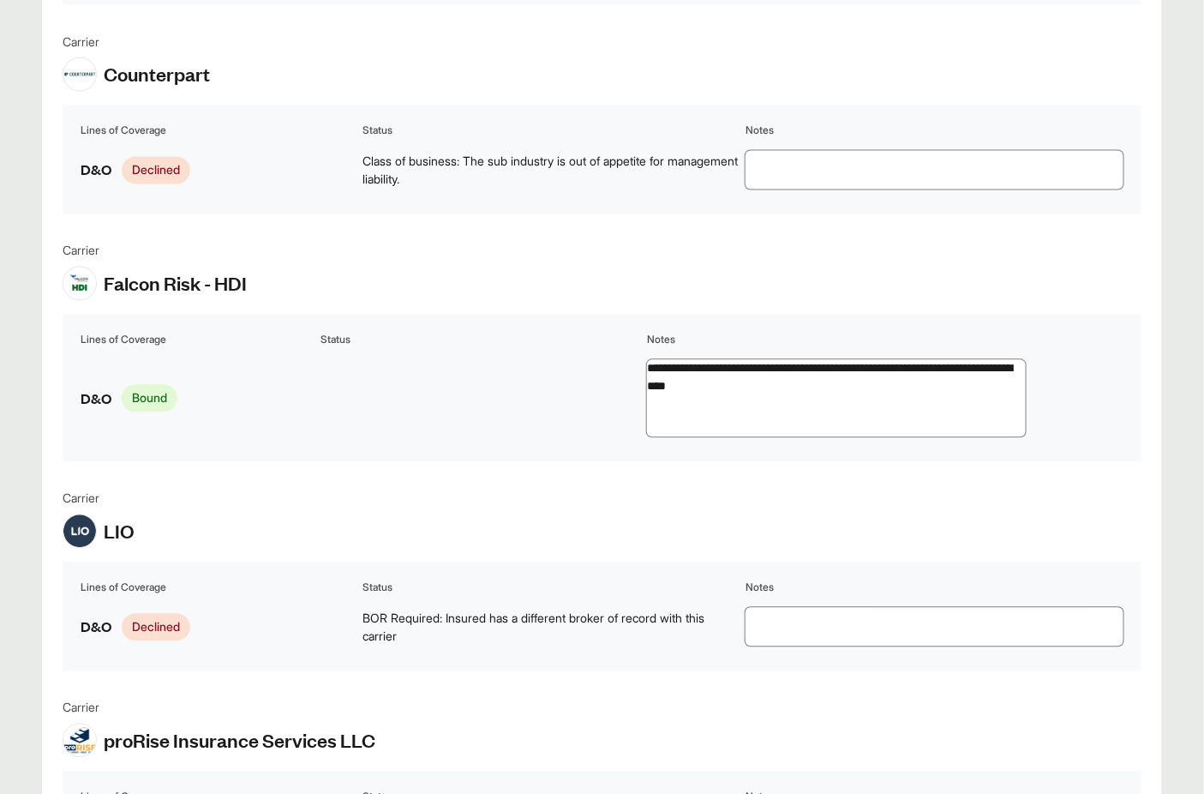
scroll to position [1483, 0]
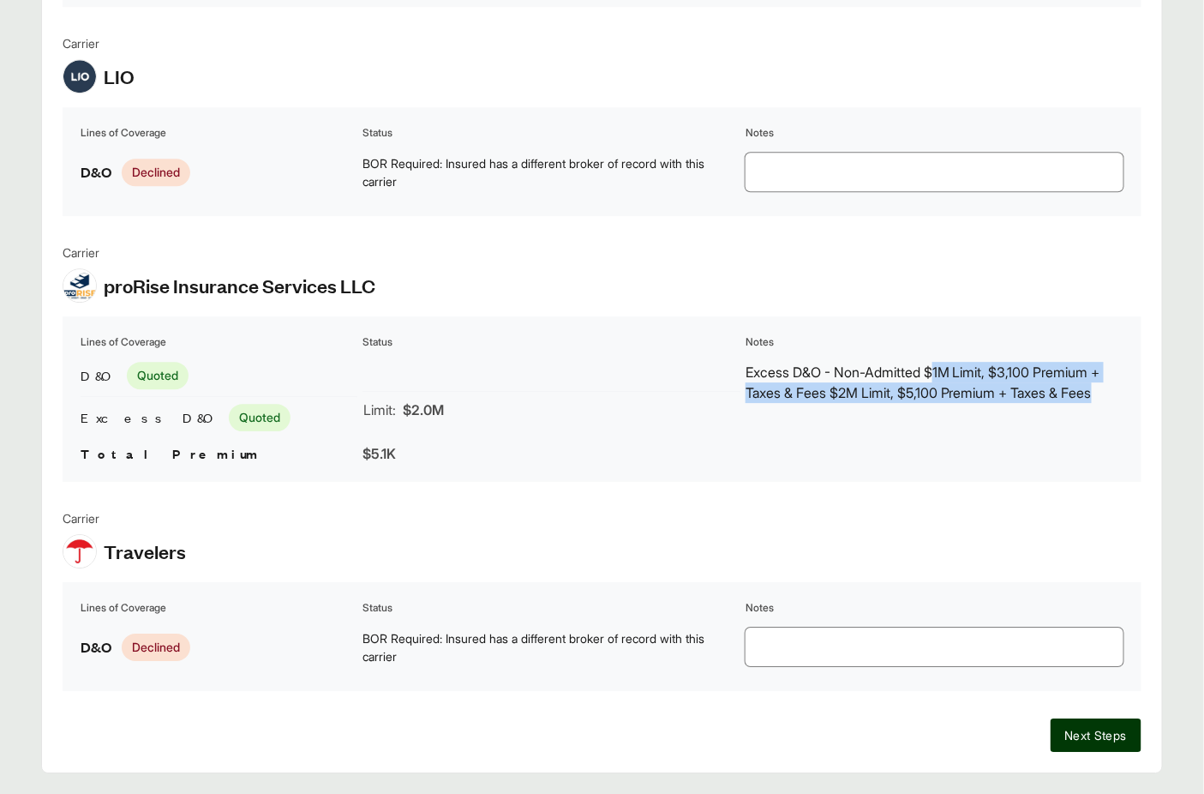
drag, startPoint x: 1008, startPoint y: 342, endPoint x: 938, endPoint y: 333, distance: 69.9
click at [938, 362] on p "Excess D&O - Non-Admitted $1M Limit, $3,100 Premium + Taxes & Fees $2M Limit, $…" at bounding box center [935, 382] width 378 height 41
drag, startPoint x: 930, startPoint y: 326, endPoint x: 1037, endPoint y: 350, distance: 109.8
click at [1042, 362] on p "Excess D&O - Non-Admitted $1M Limit, $3,100 Premium + Taxes & Fees $2M Limit, $…" at bounding box center [935, 382] width 378 height 41
drag, startPoint x: 932, startPoint y: 326, endPoint x: 1117, endPoint y: 348, distance: 185.6
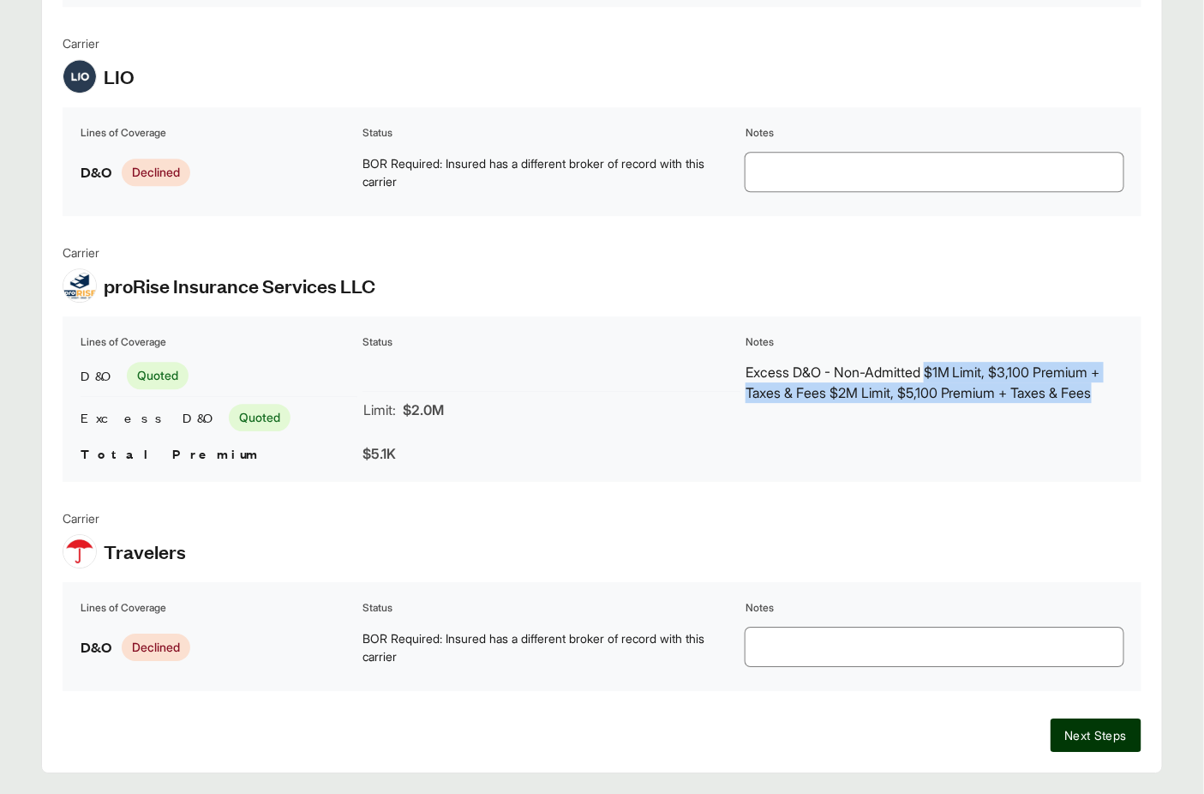
click at [1117, 362] on p "Excess D&O - Non-Admitted $1M Limit, $3,100 Premium + Taxes & Fees $2M Limit, $…" at bounding box center [935, 382] width 378 height 41
copy p "$1M Limit, $3,100 Premium + Taxes & Fees $2M Limit, $5,100 Premium + Taxes & Fe…"
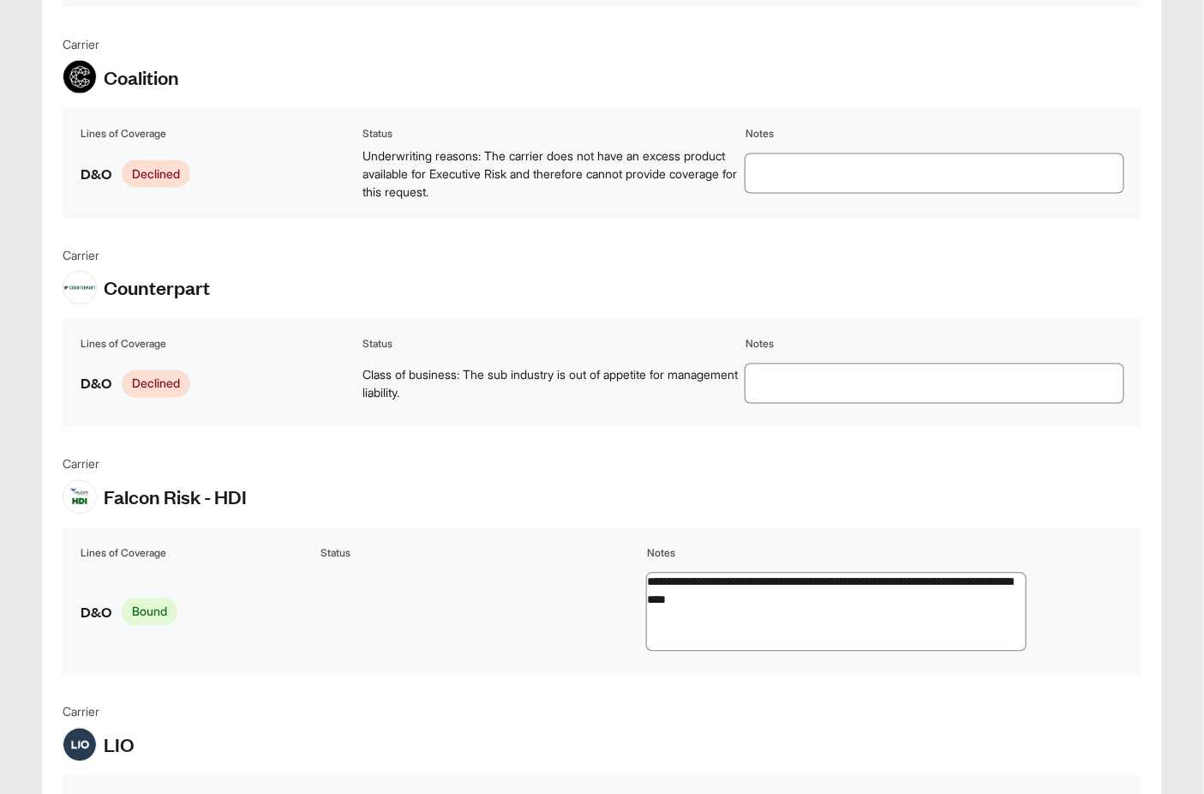
scroll to position [0, 0]
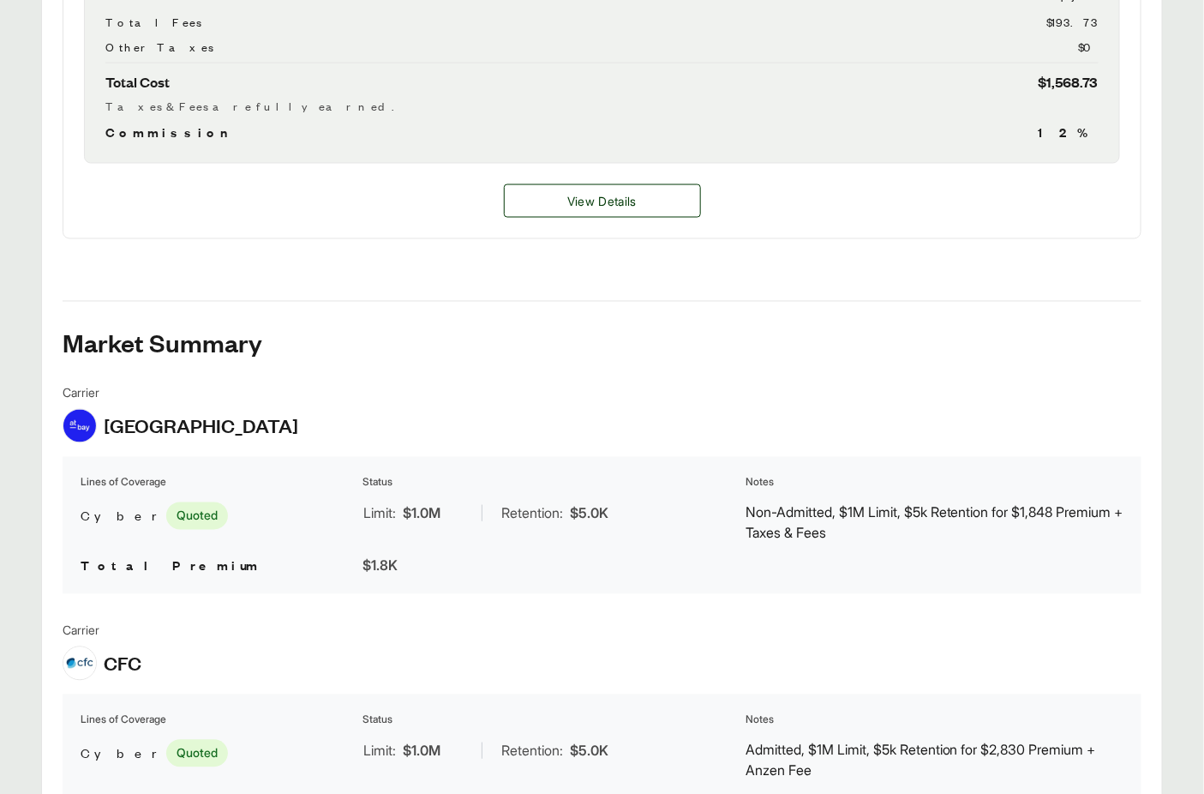
scroll to position [818, 0]
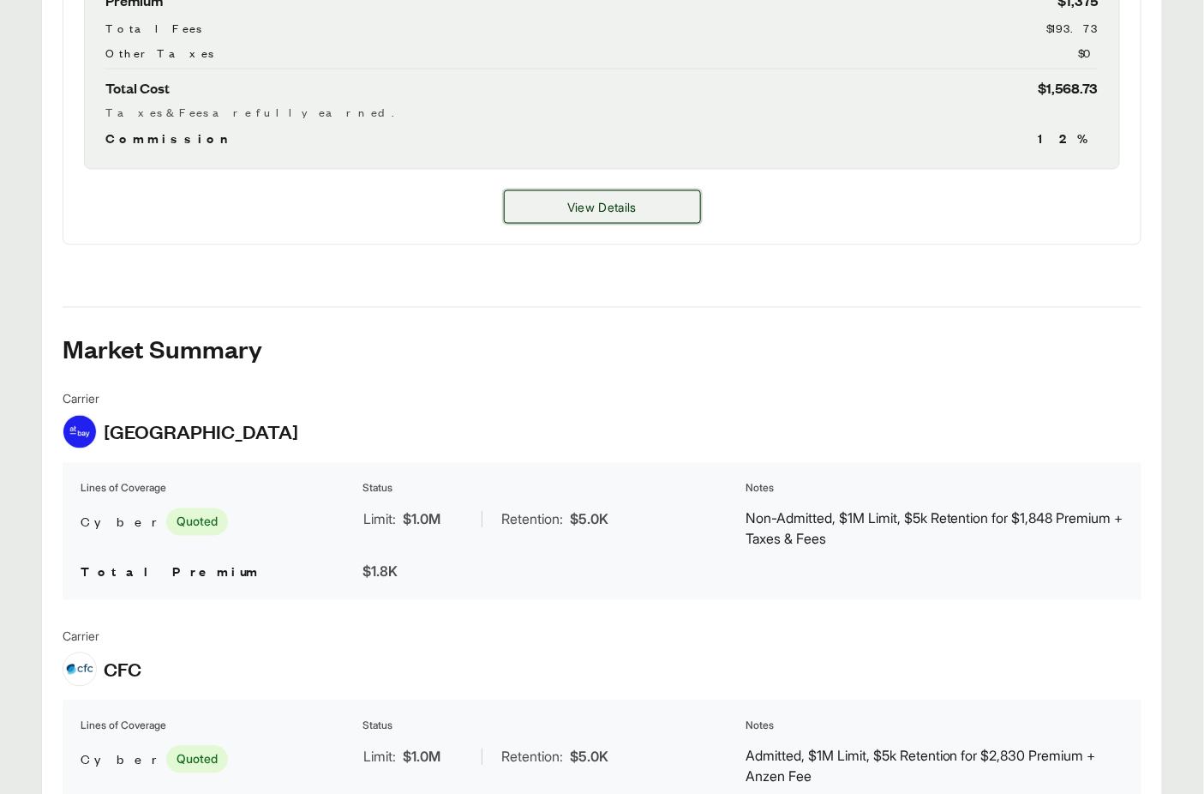
click at [577, 219] on button "View Details" at bounding box center [602, 206] width 197 height 33
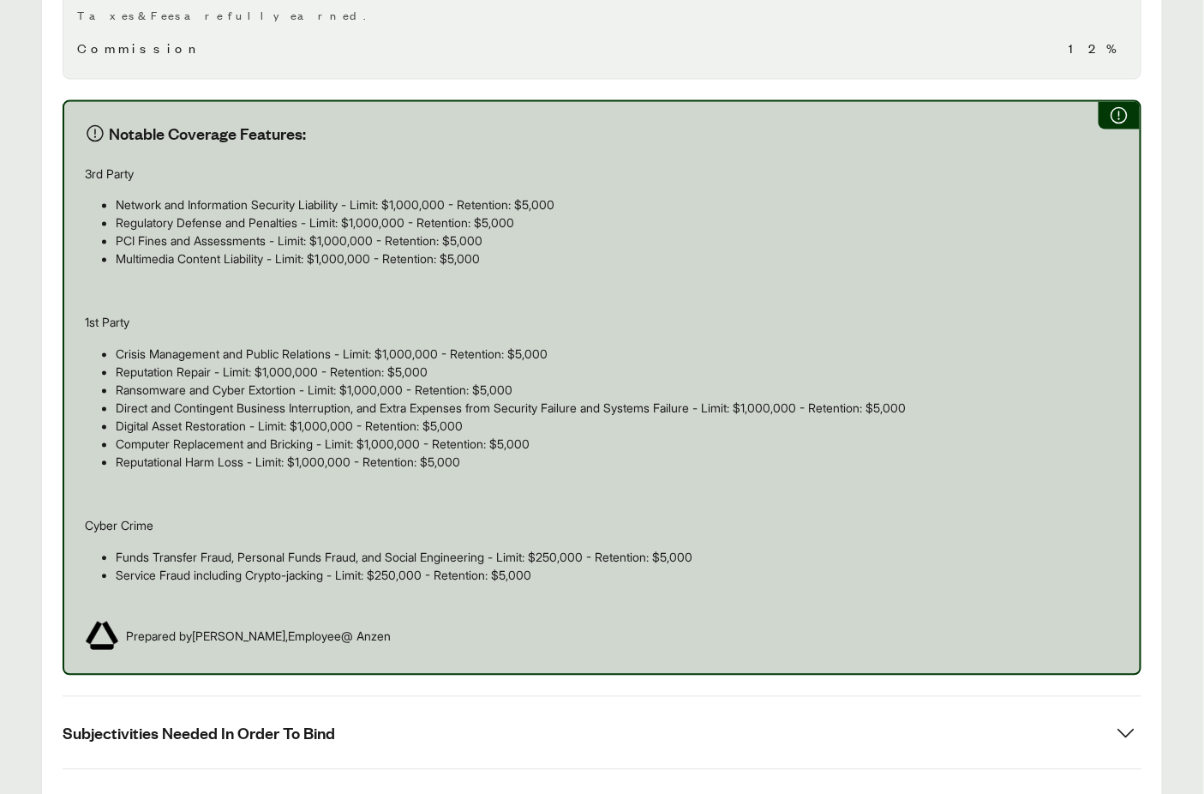
scroll to position [1170, 0]
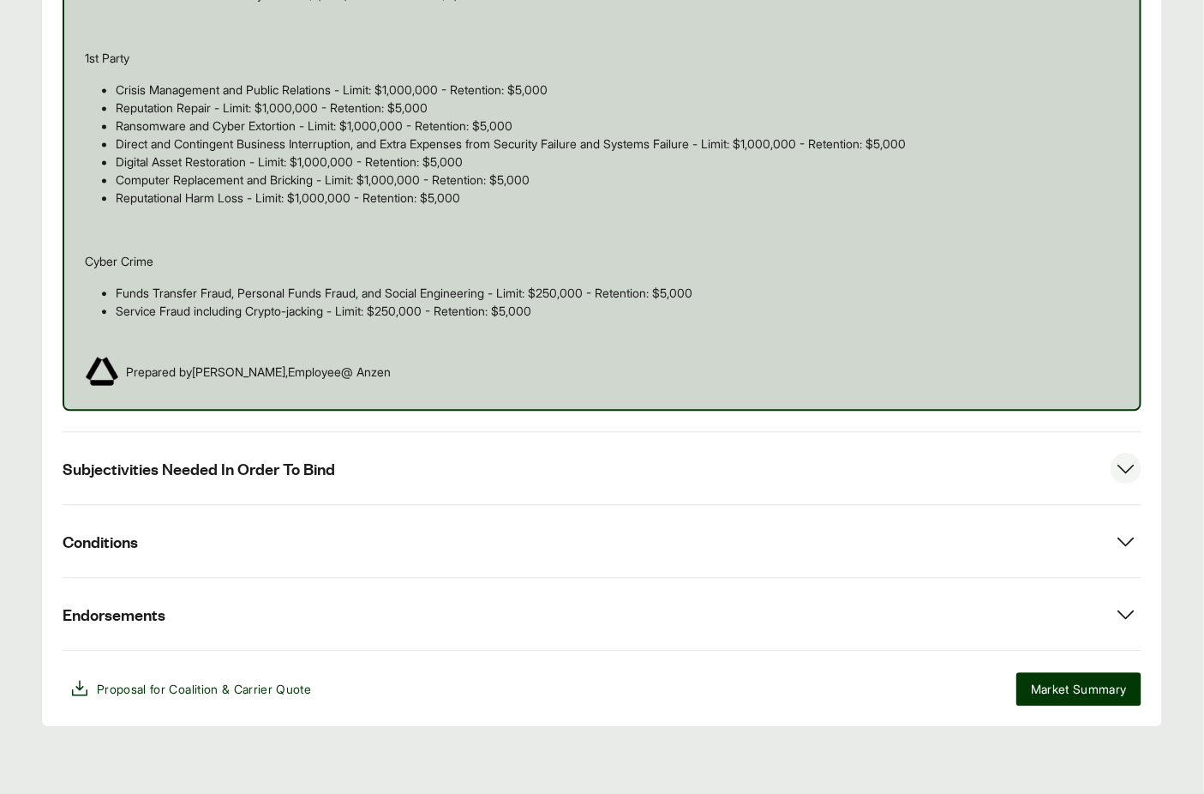
click at [386, 451] on button "Subjectivities Needed In Order To Bind" at bounding box center [602, 468] width 1079 height 72
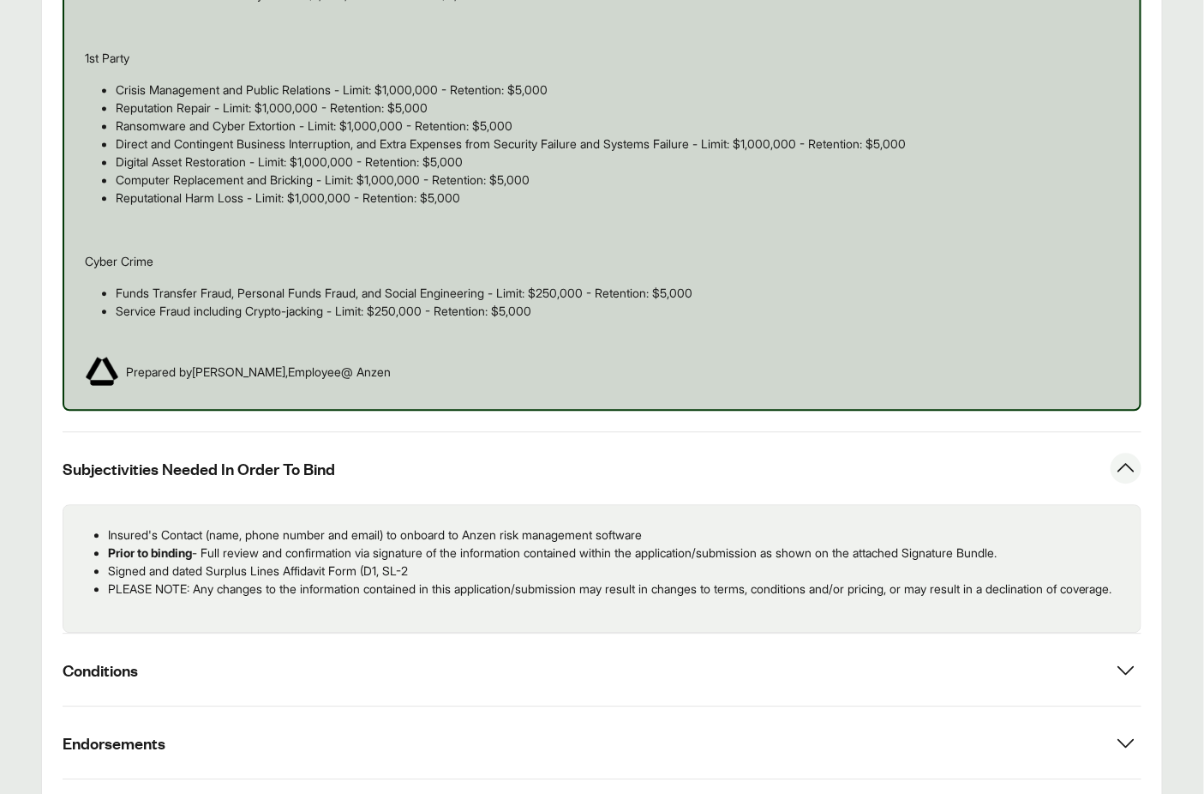
scroll to position [1145, 0]
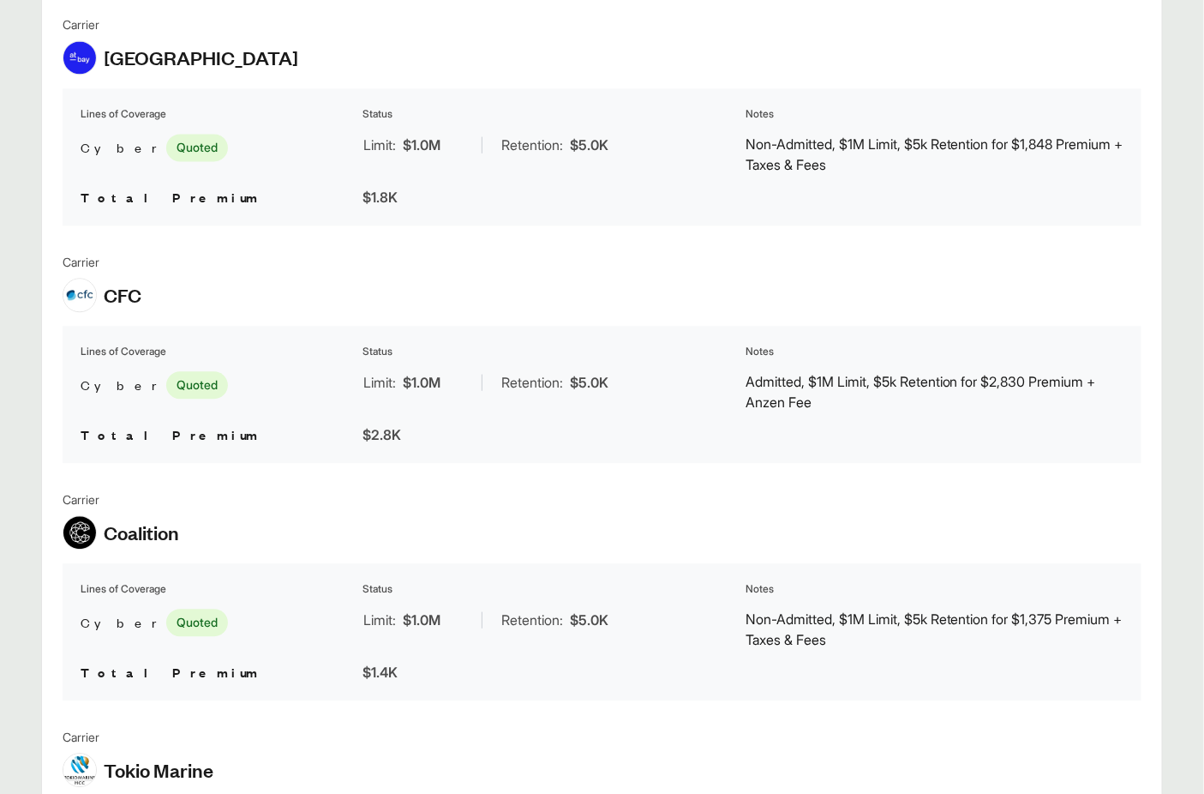
scroll to position [1417, 0]
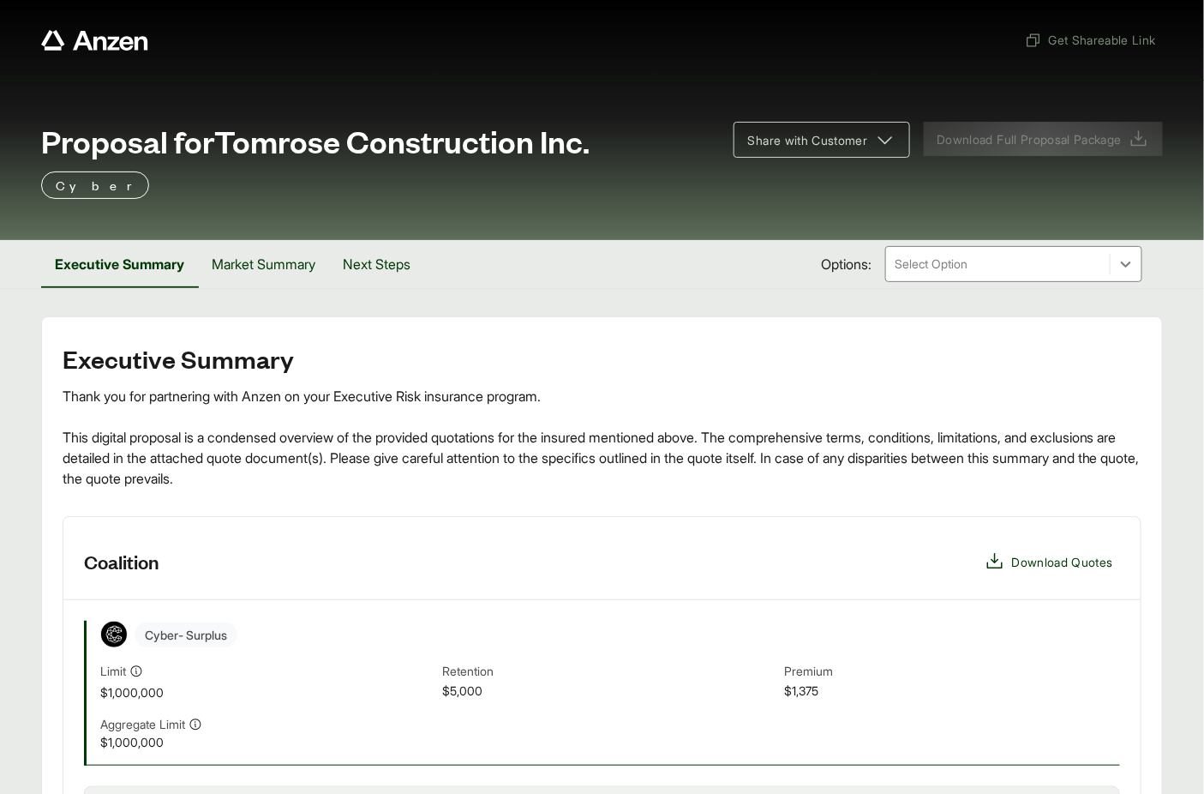
scroll to position [275, 0]
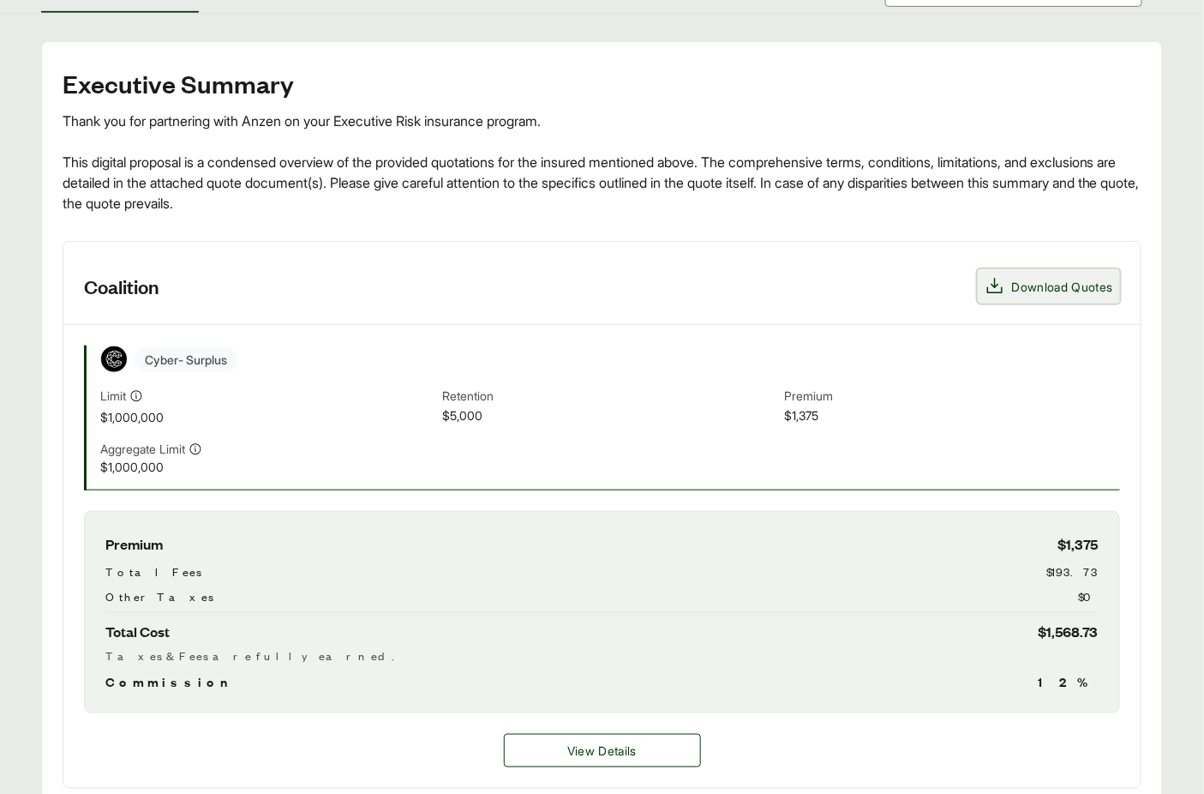
click at [1019, 274] on button "Download Quotes" at bounding box center [1049, 286] width 142 height 34
click at [986, 223] on div "Executive Summary Thank you for partnering with Anzen on your Executive Risk in…" at bounding box center [602, 428] width 1079 height 719
click at [1022, 283] on span "Download Quotes" at bounding box center [1062, 287] width 101 height 18
